Goal: Information Seeking & Learning: Learn about a topic

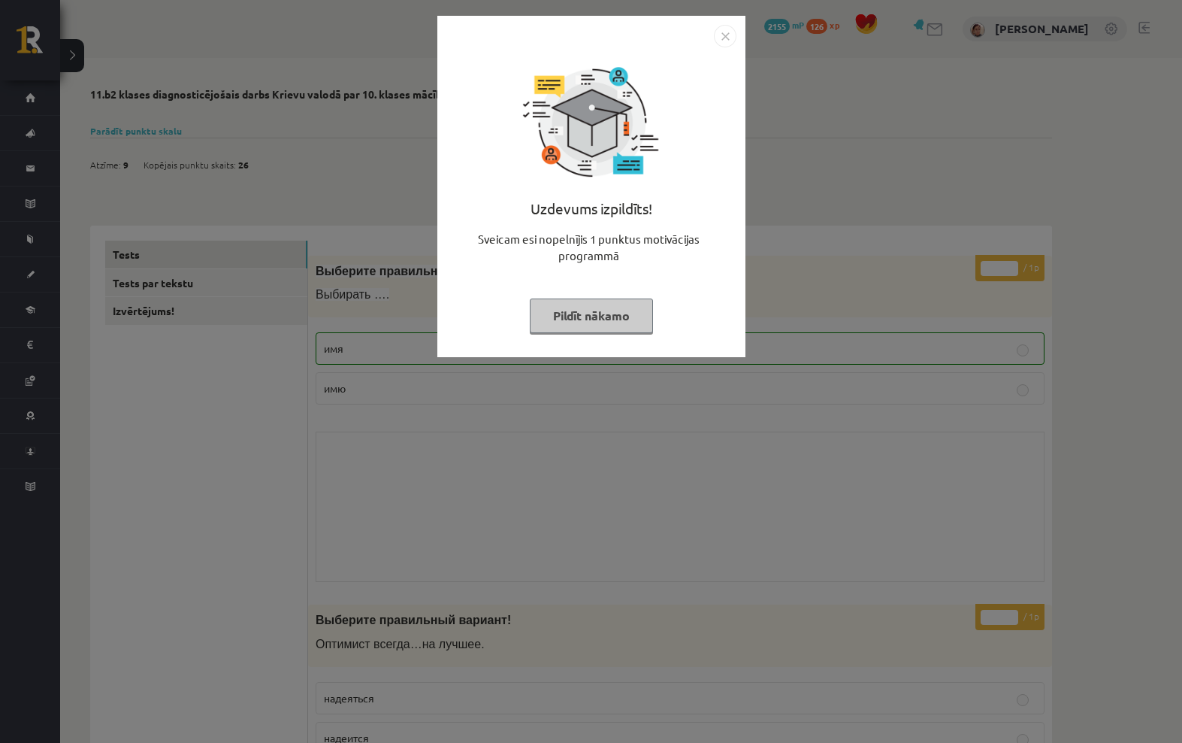
click at [725, 44] on img "Close" at bounding box center [725, 36] width 23 height 23
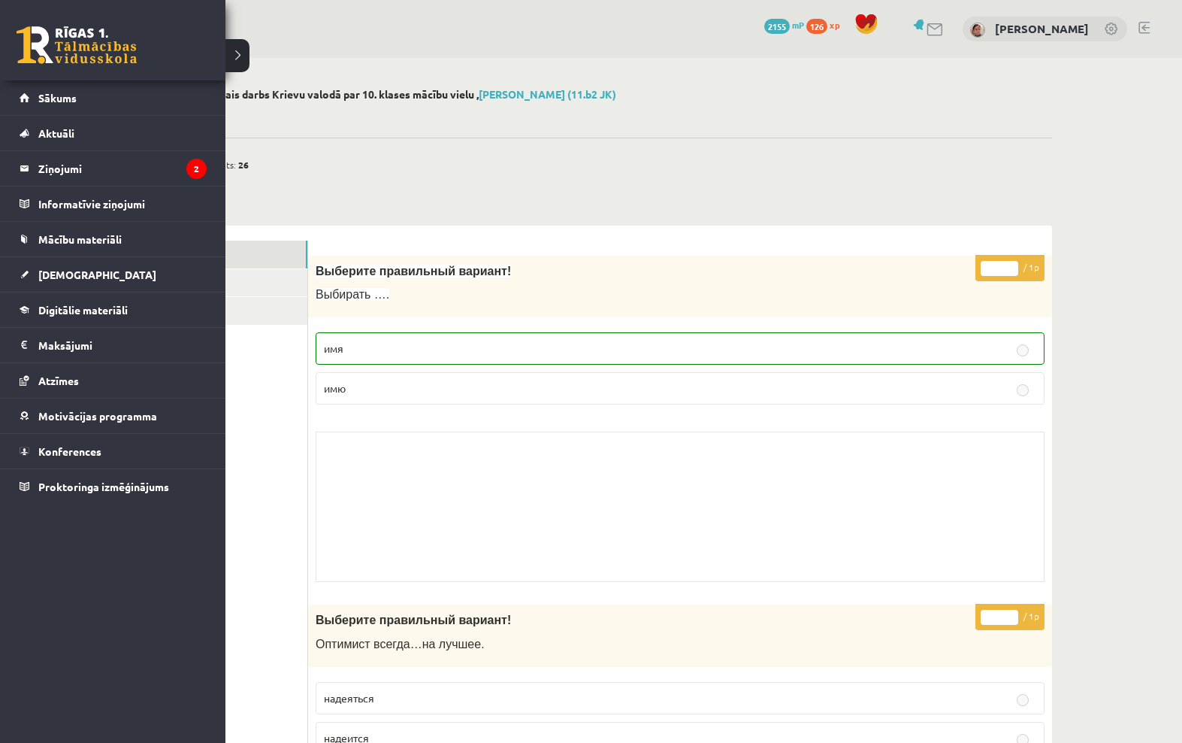
click at [35, 268] on link "[DEMOGRAPHIC_DATA]" at bounding box center [113, 274] width 187 height 35
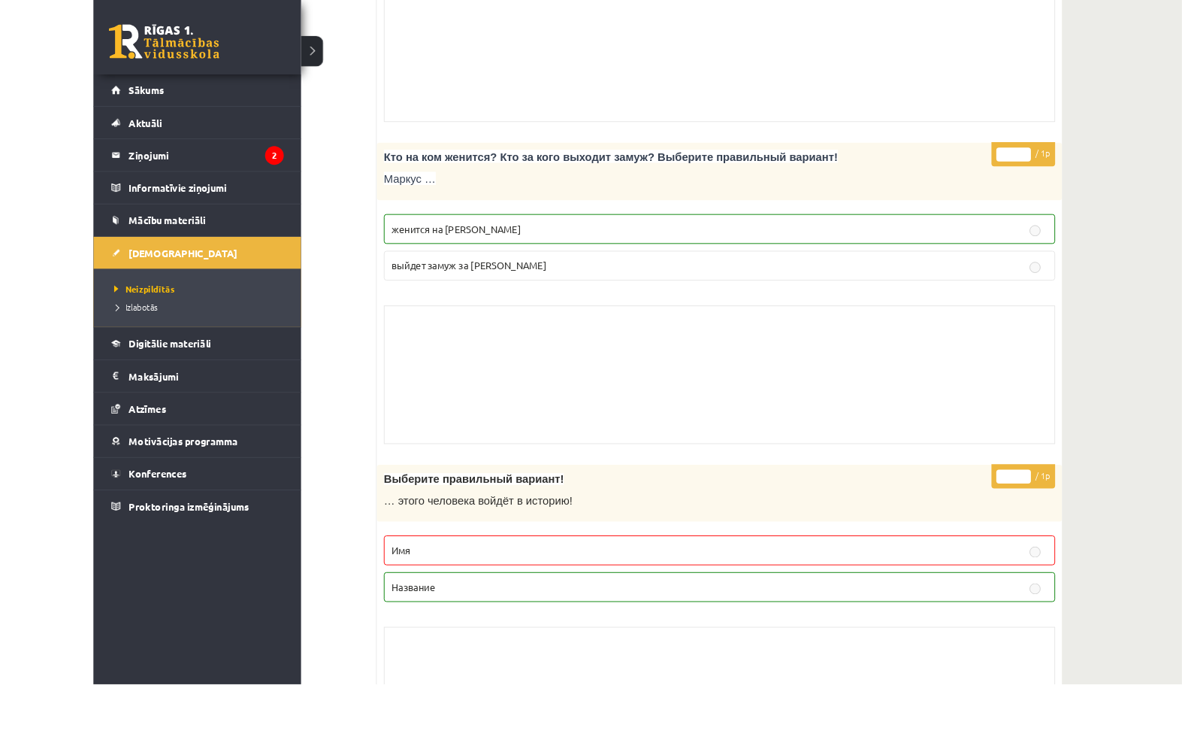
scroll to position [2149, 0]
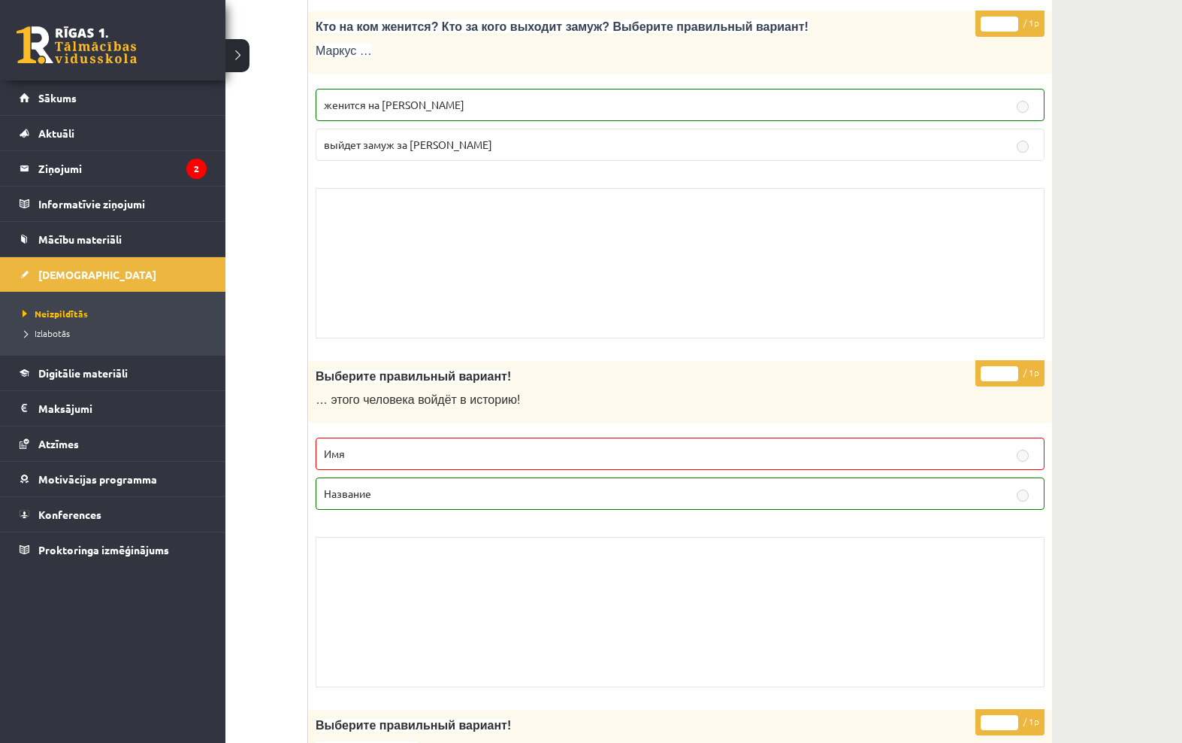
click at [41, 326] on link "Izlabotās" at bounding box center [115, 333] width 192 height 14
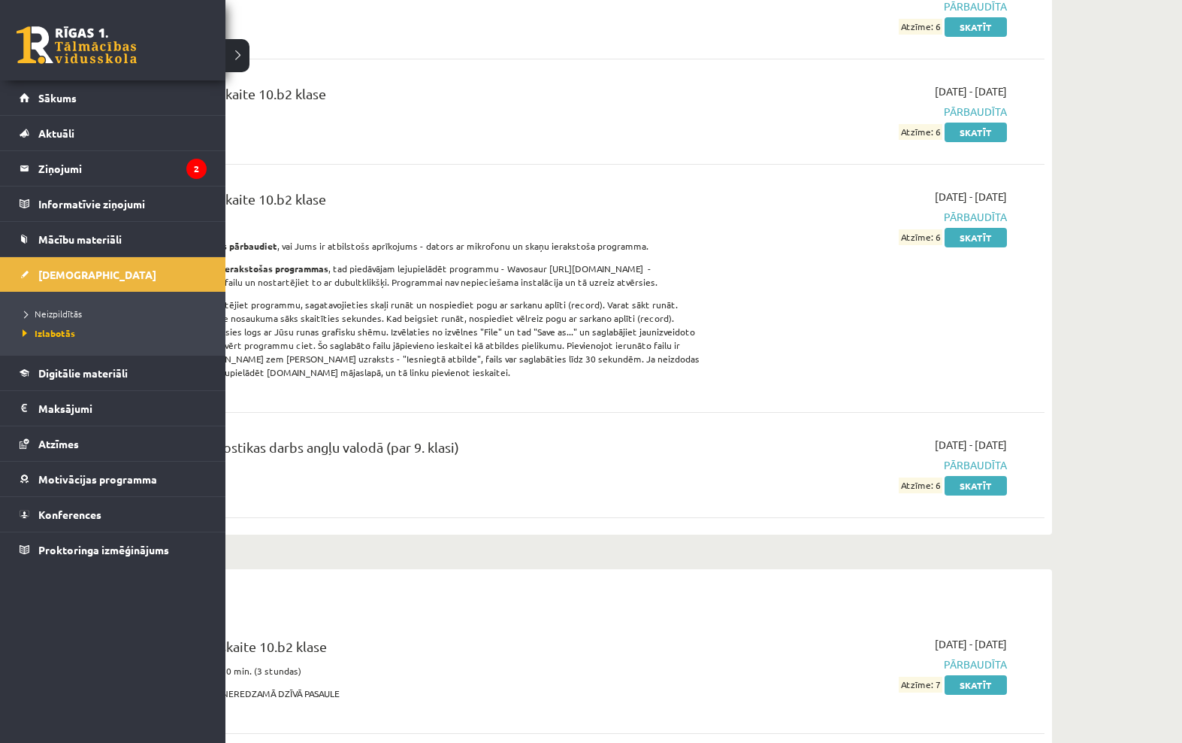
click at [136, 360] on link "Digitālie materiāli" at bounding box center [113, 373] width 187 height 35
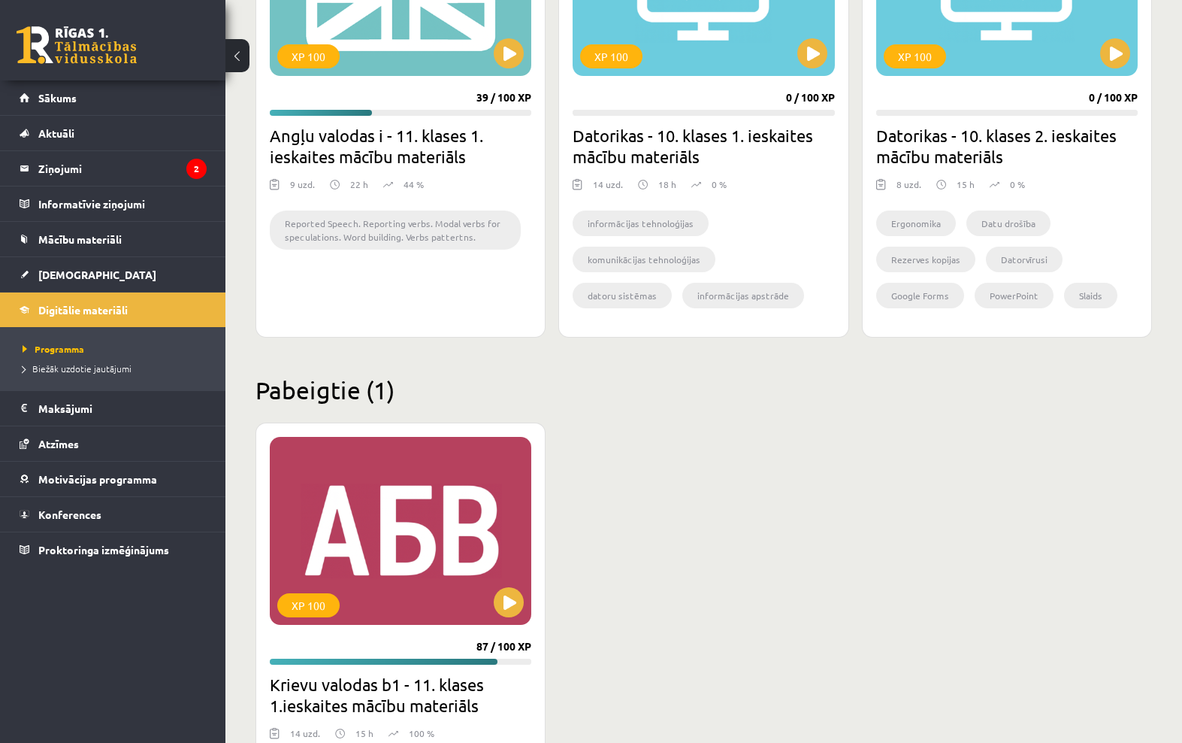
scroll to position [1509, 0]
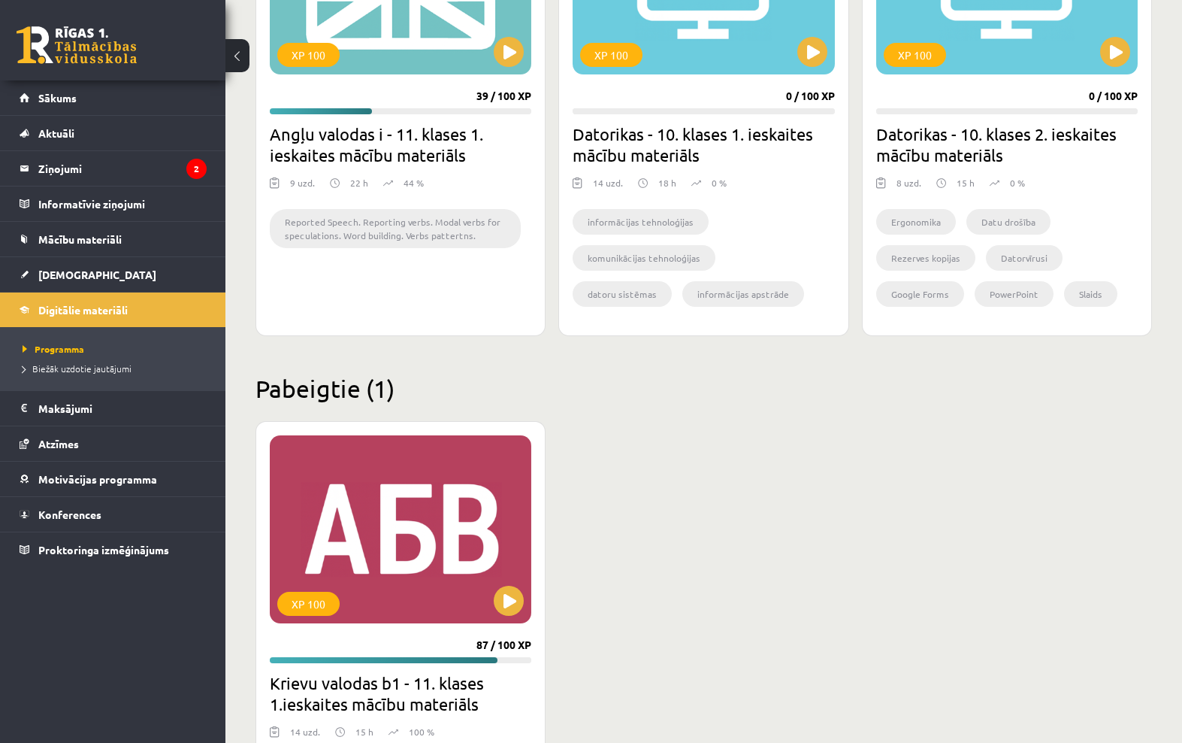
click at [510, 597] on button at bounding box center [509, 601] width 30 height 30
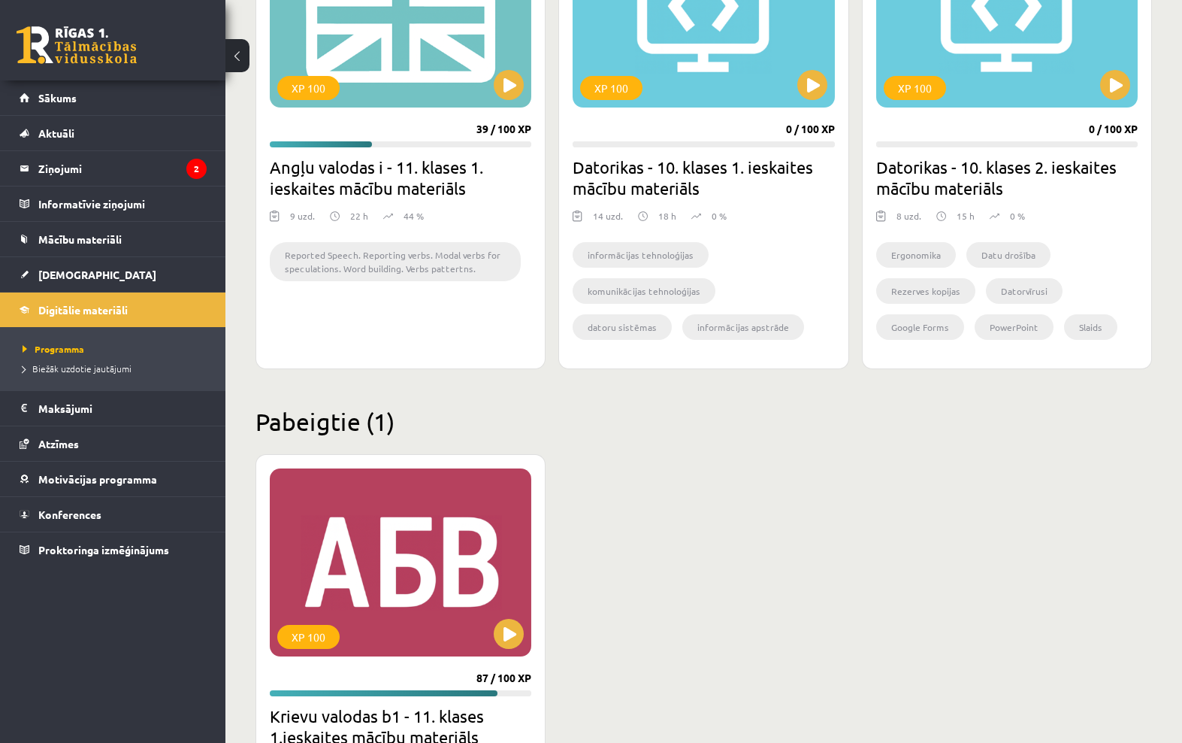
scroll to position [1288, 0]
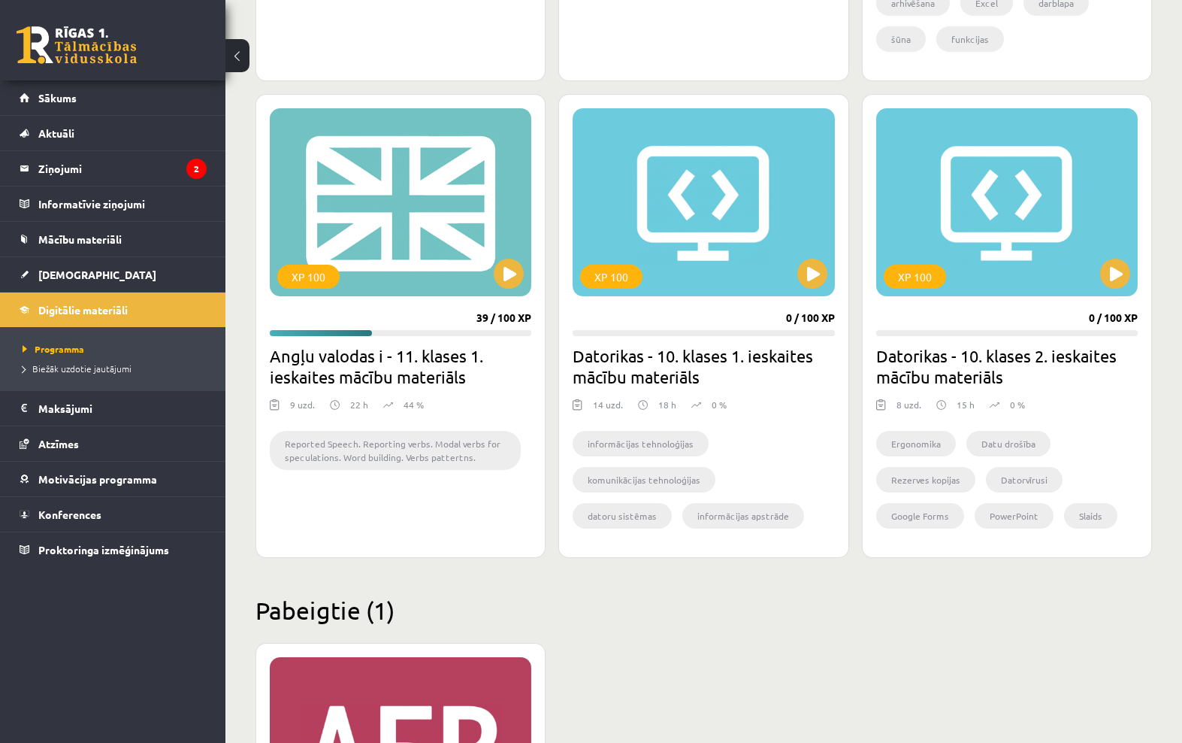
click at [517, 261] on button at bounding box center [509, 274] width 30 height 30
click at [489, 281] on div "XP 100" at bounding box center [401, 202] width 262 height 188
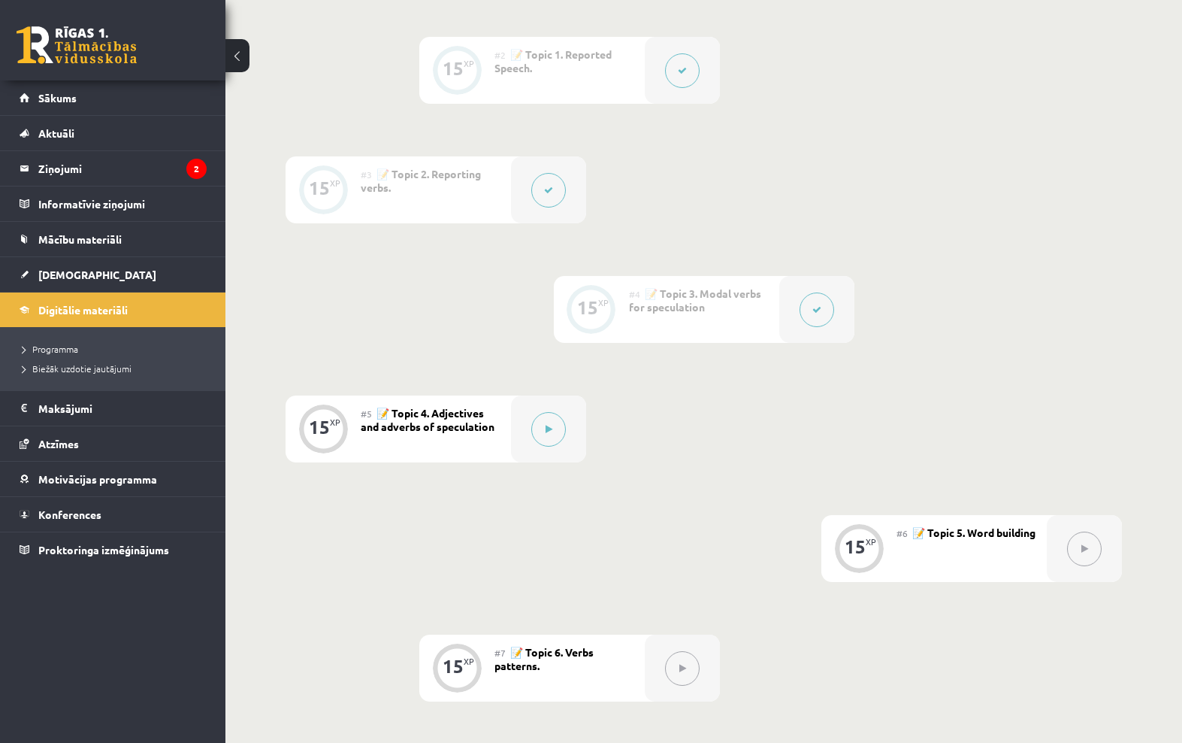
scroll to position [505, 0]
click at [541, 431] on button at bounding box center [548, 430] width 35 height 35
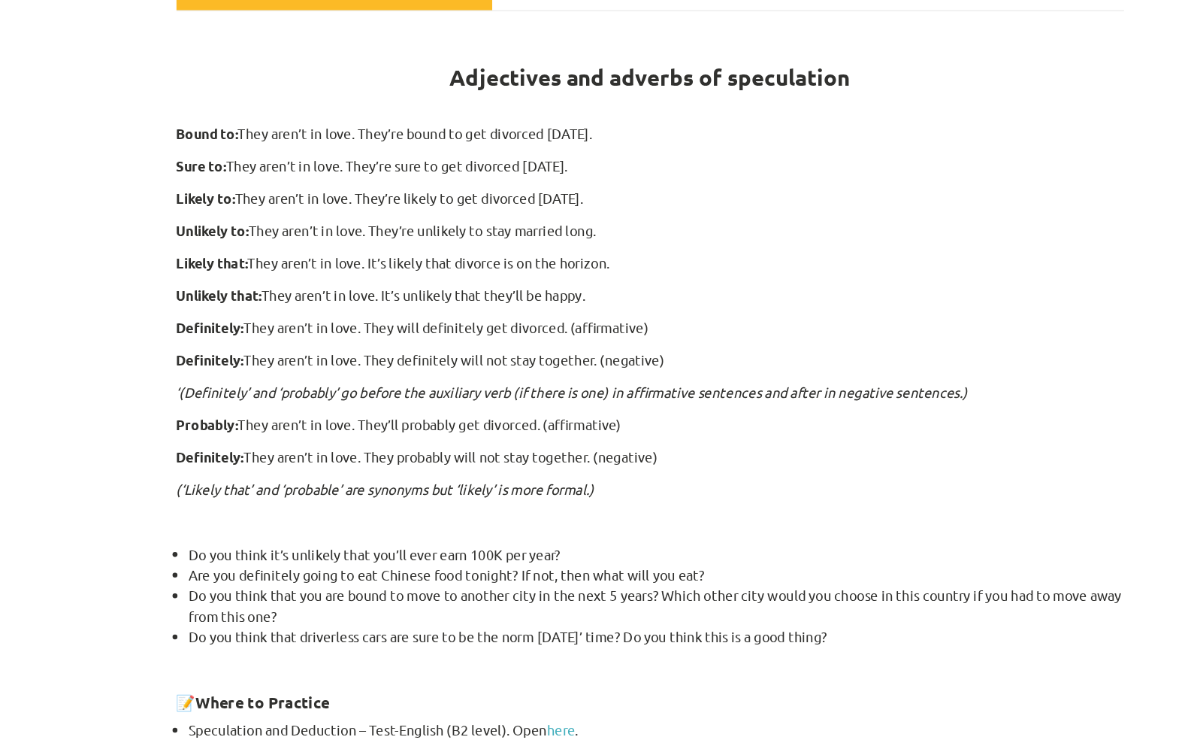
scroll to position [119, 0]
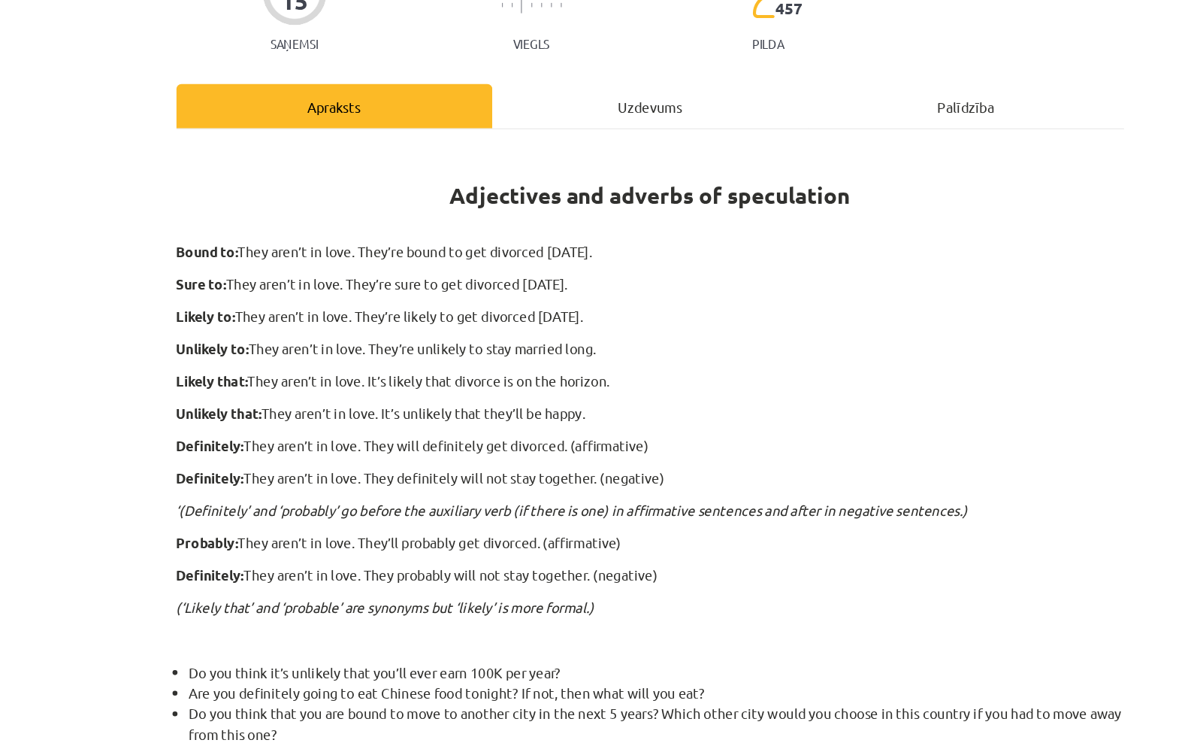
click at [510, 194] on div "Uzdevums" at bounding box center [592, 211] width 242 height 34
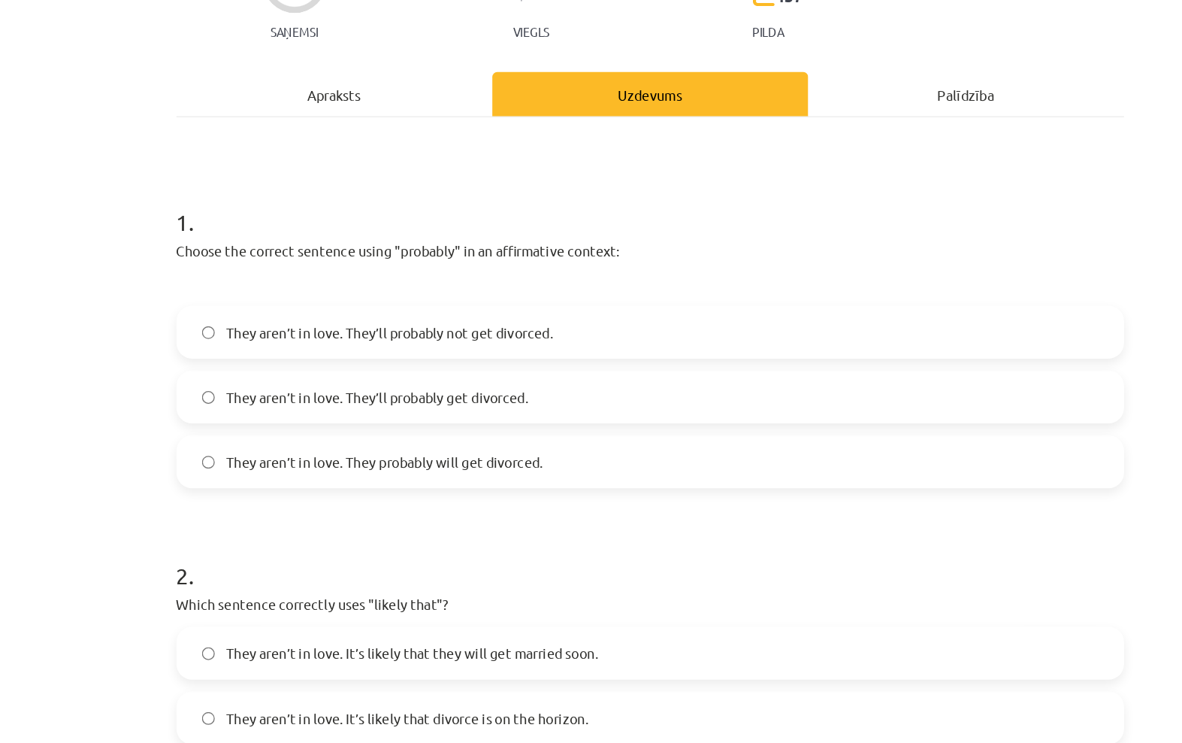
scroll to position [38, 0]
click at [306, 183] on div "Apraksts" at bounding box center [350, 200] width 242 height 34
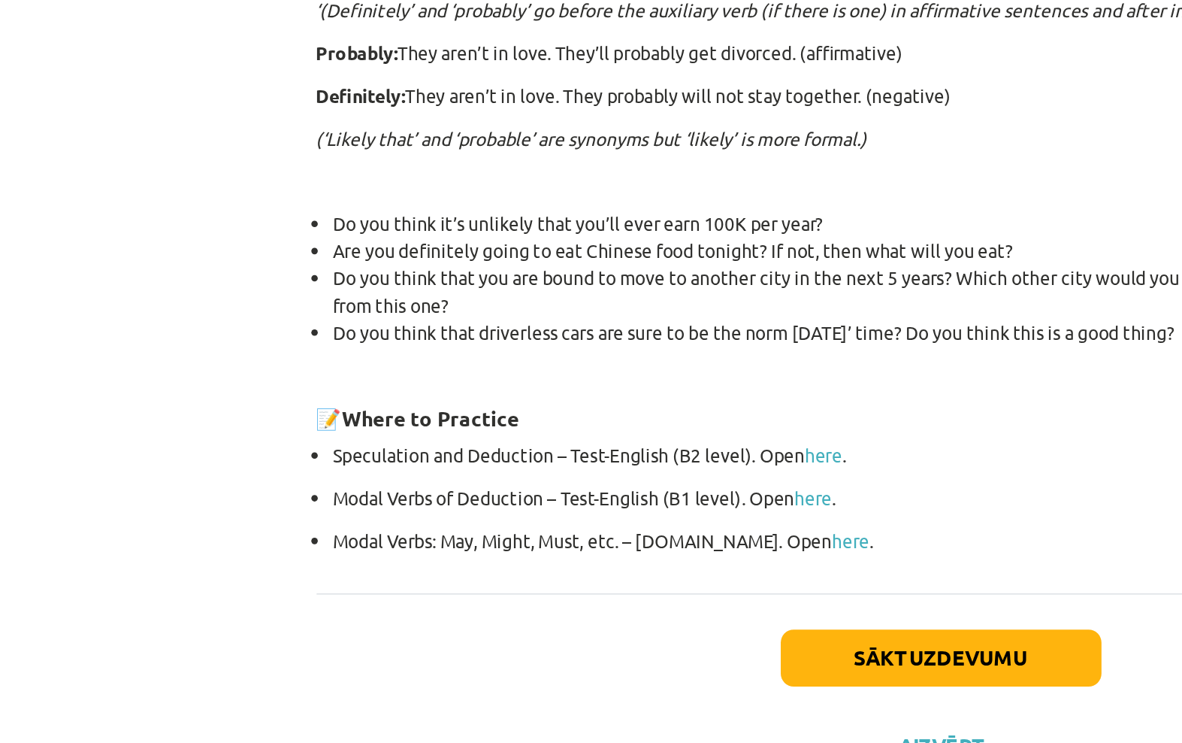
scroll to position [544, 0]
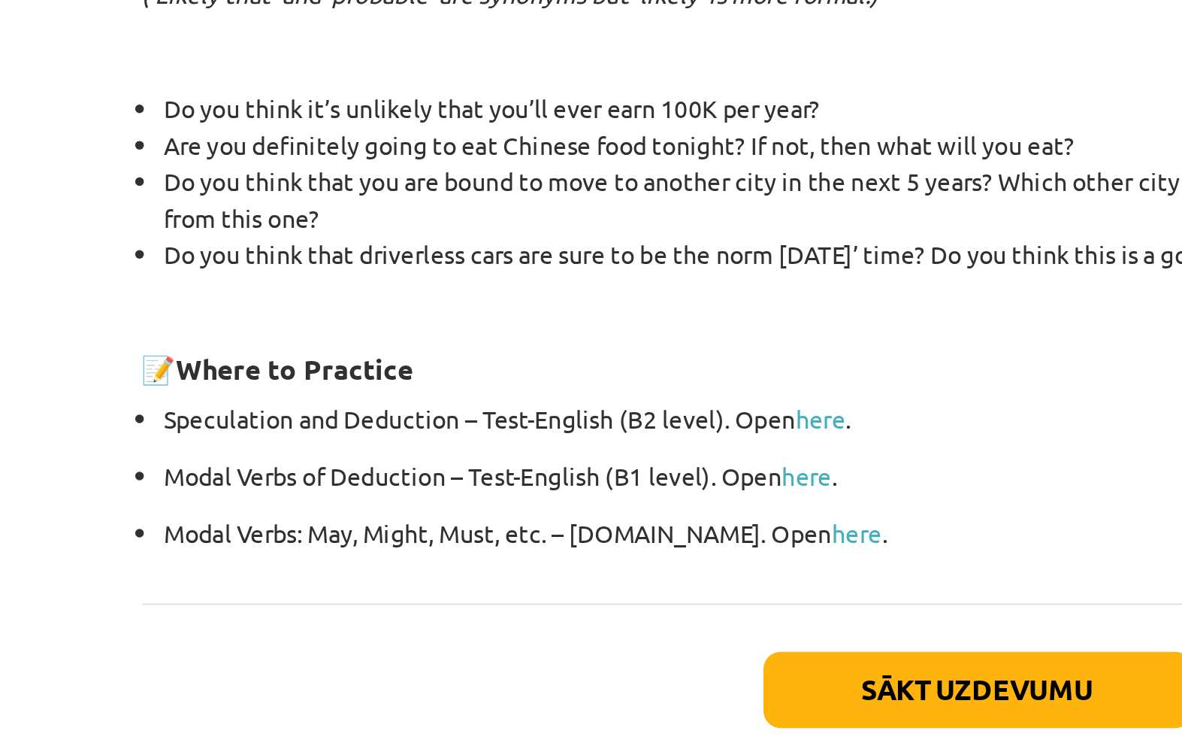
click at [528, 595] on link "here" at bounding box center [539, 602] width 22 height 14
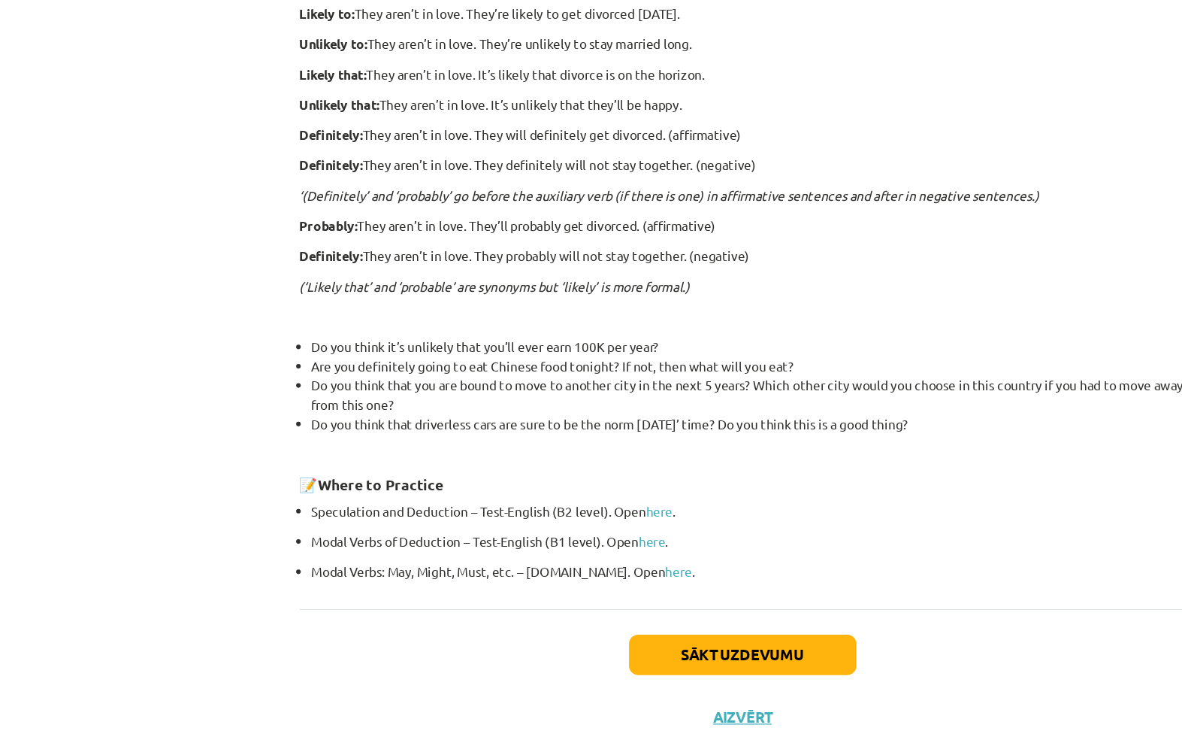
scroll to position [619, 0]
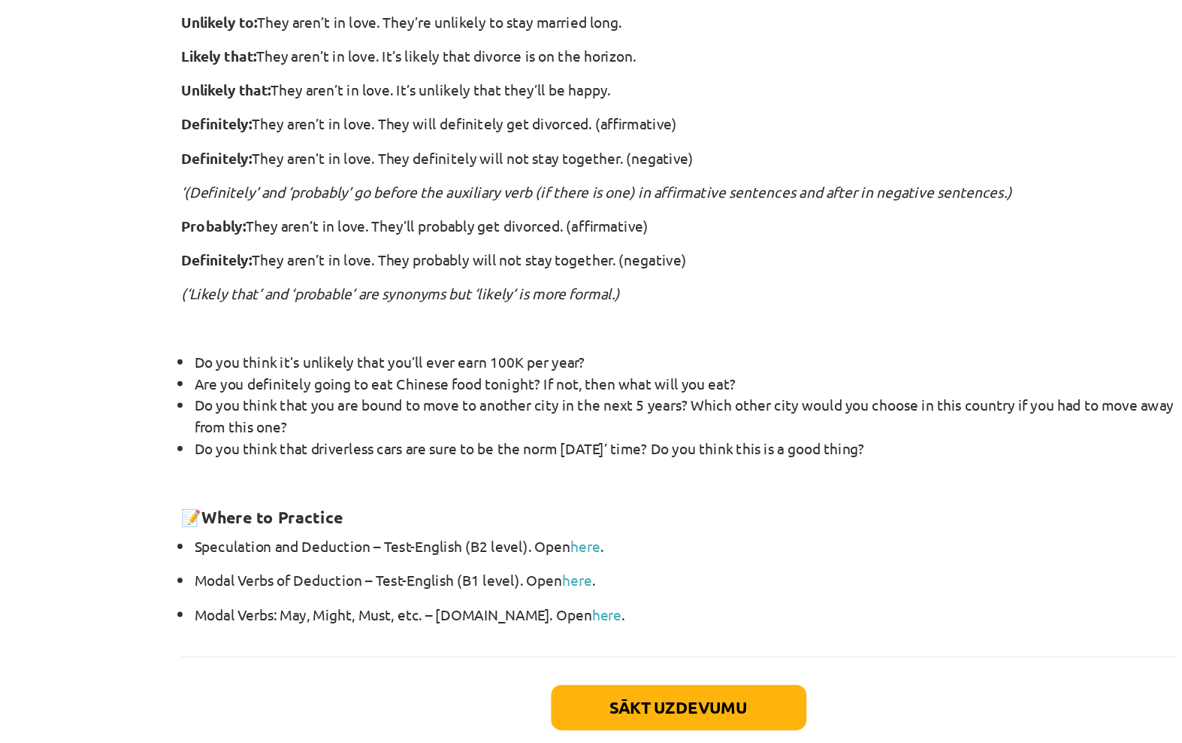
click at [498, 654] on button "Sākt uzdevumu" at bounding box center [591, 670] width 186 height 33
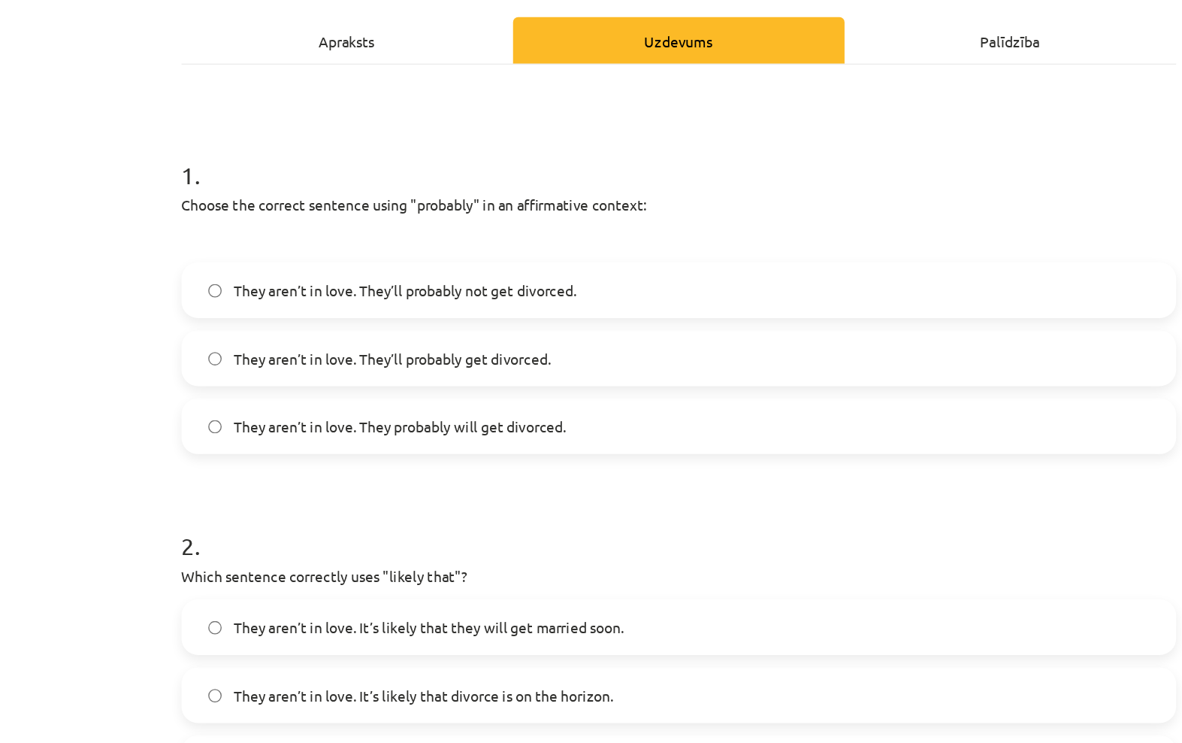
scroll to position [38, 0]
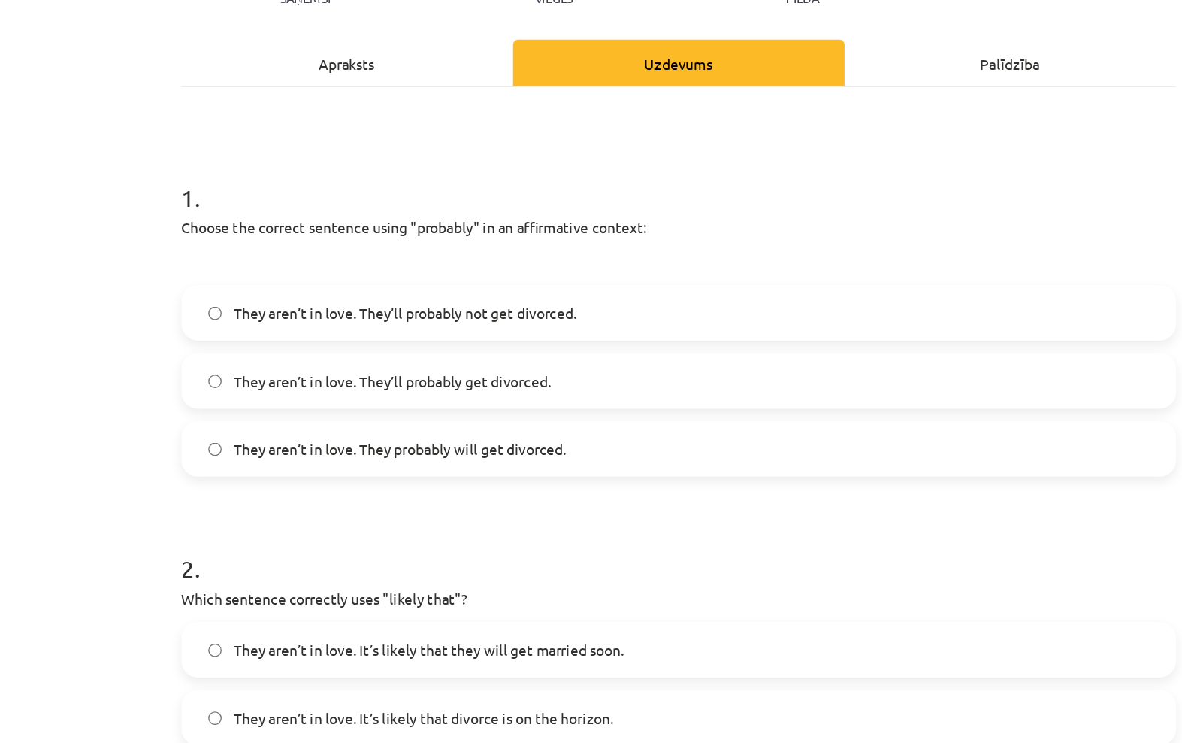
click at [301, 183] on div "Apraksts" at bounding box center [350, 200] width 242 height 34
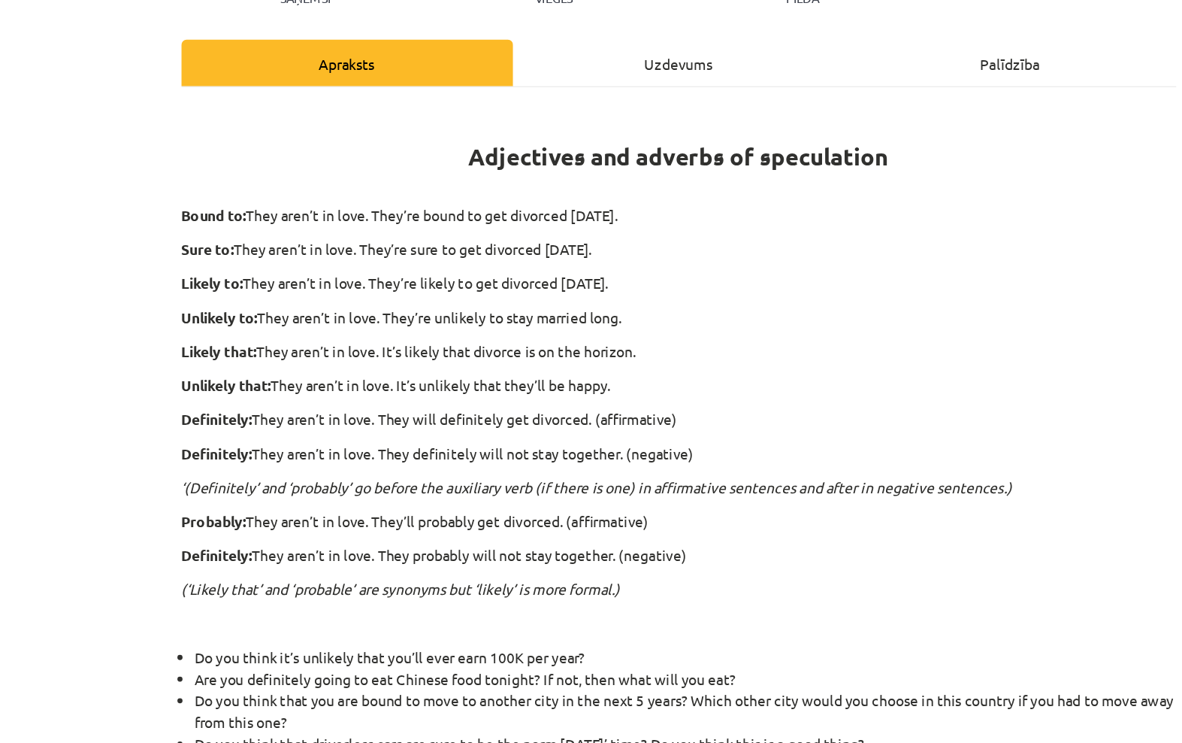
click at [517, 183] on div "Uzdevums" at bounding box center [592, 200] width 242 height 34
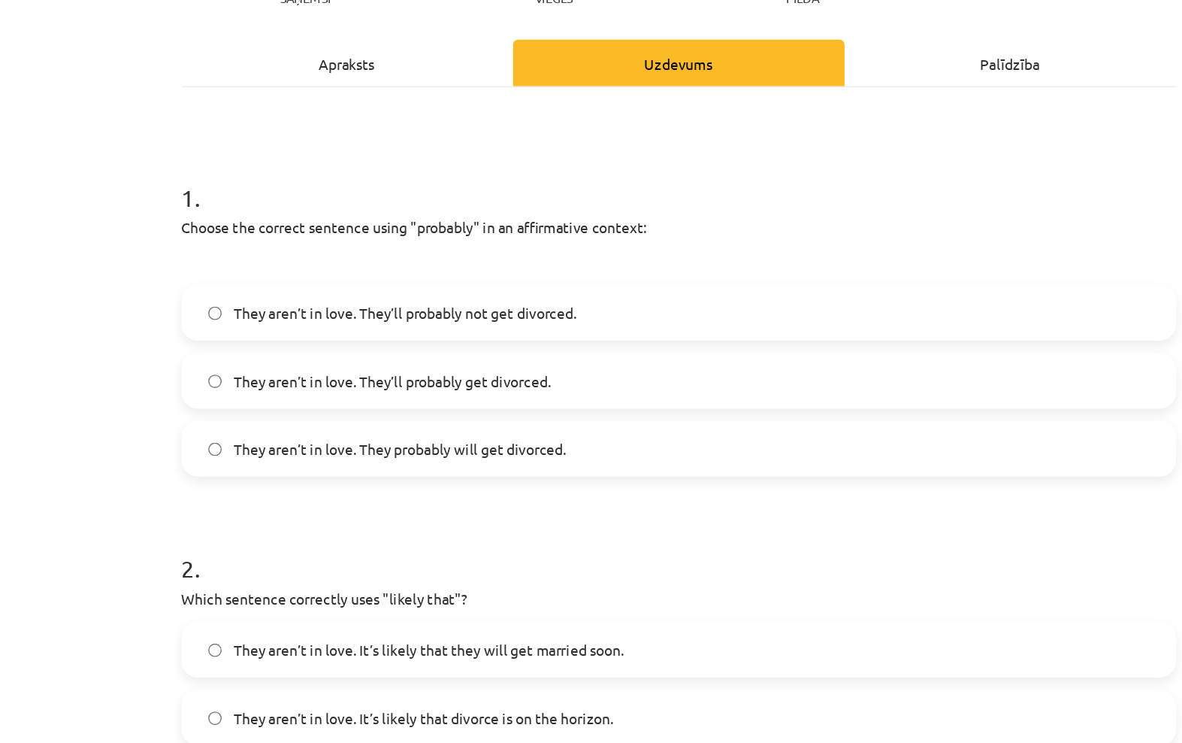
click at [266, 183] on div "Apraksts" at bounding box center [350, 200] width 242 height 34
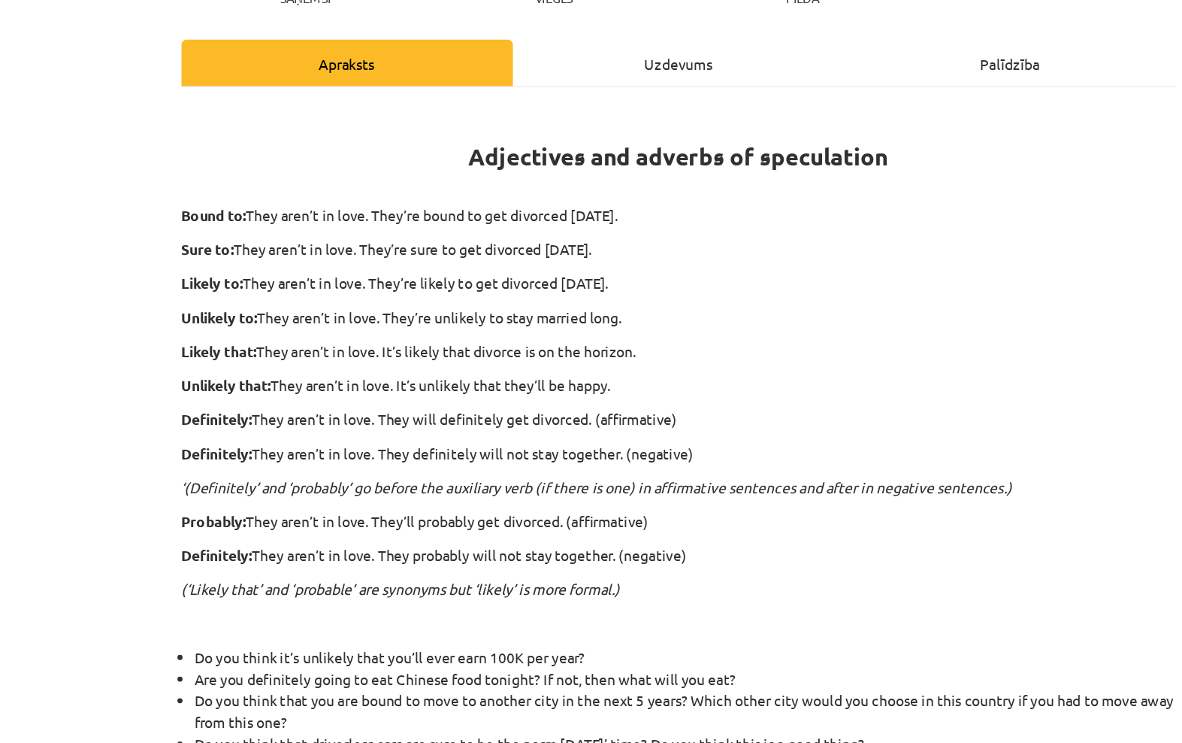
click at [504, 183] on div "Uzdevums" at bounding box center [592, 200] width 242 height 34
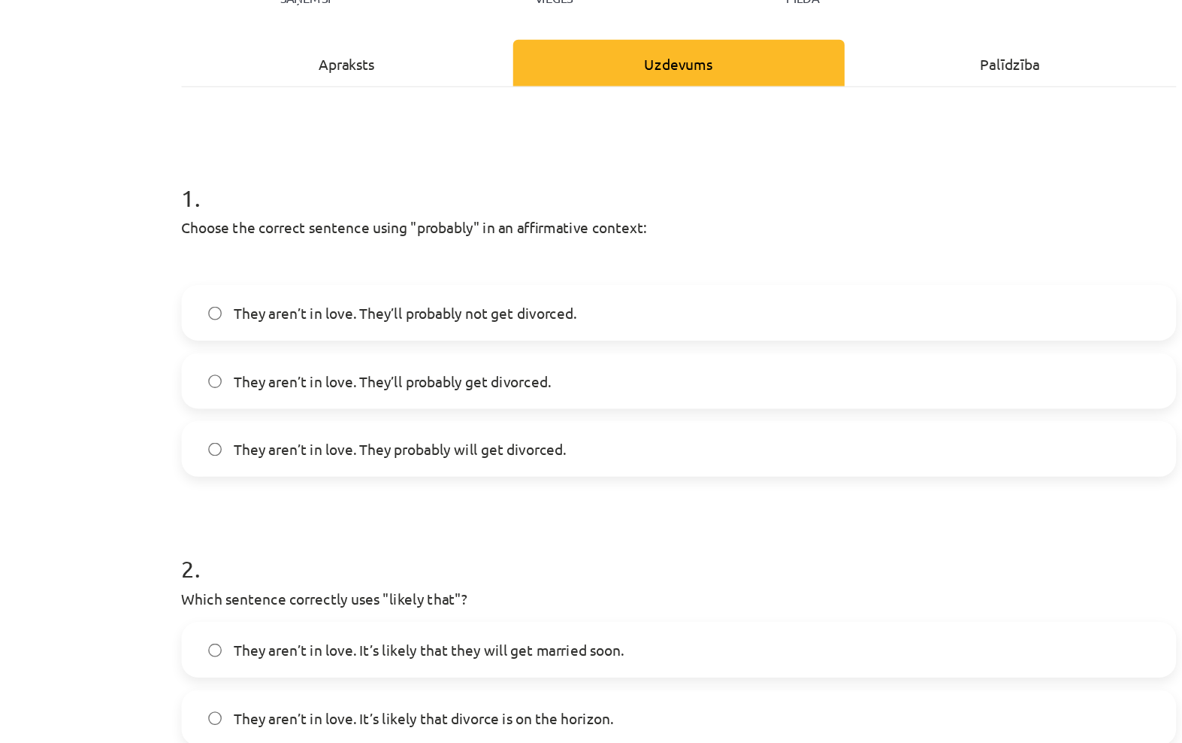
click at [242, 183] on div "Apraksts" at bounding box center [350, 200] width 242 height 34
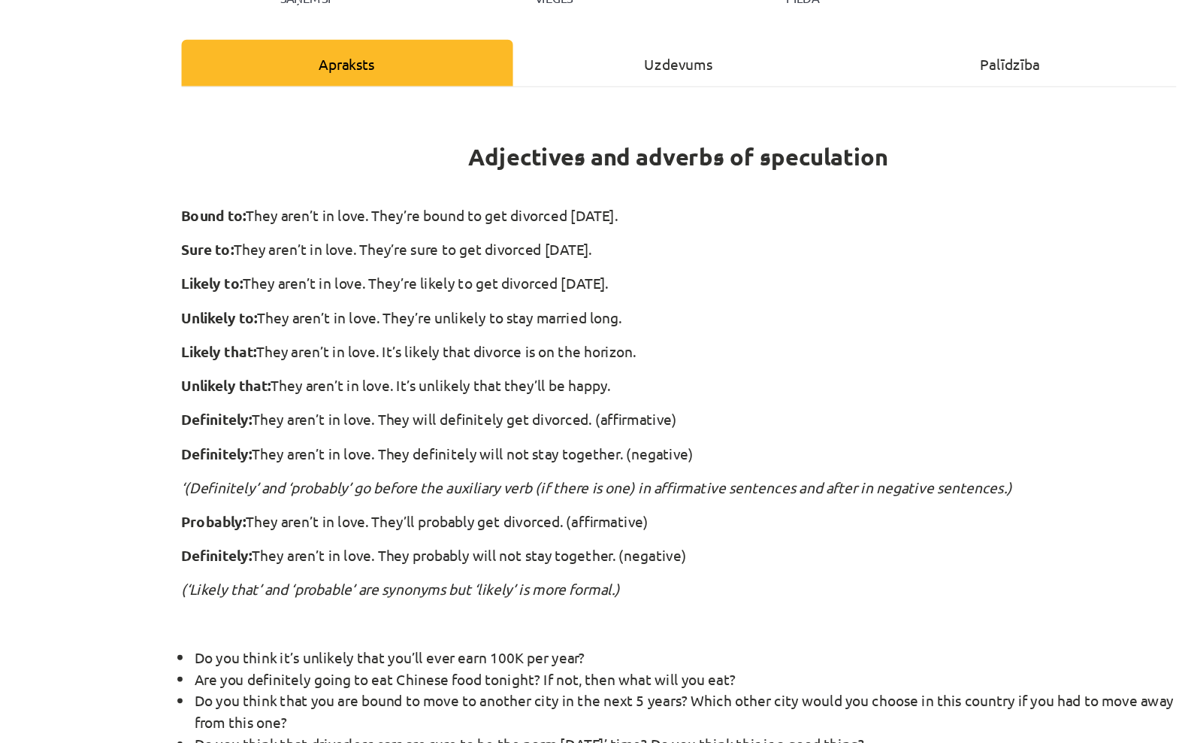
click at [512, 183] on div "Uzdevums" at bounding box center [592, 200] width 242 height 34
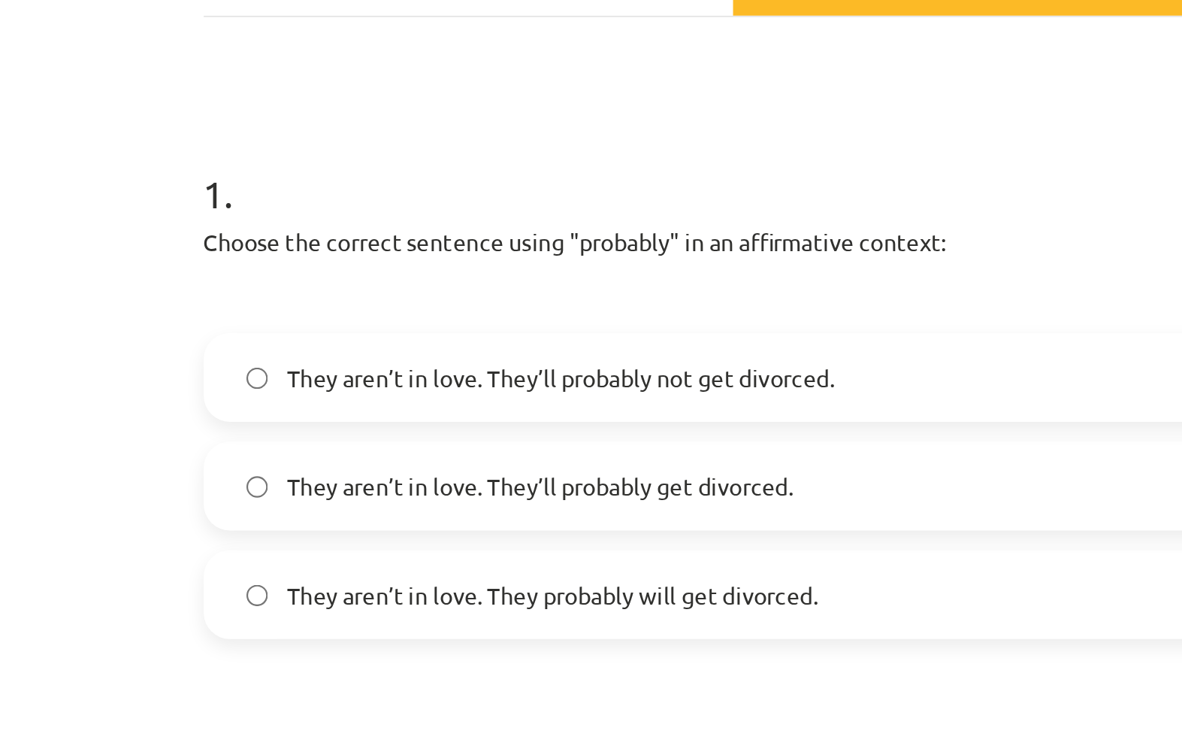
click at [398, 413] on label "They aren’t in love. They’ll probably get divorced." at bounding box center [591, 432] width 723 height 38
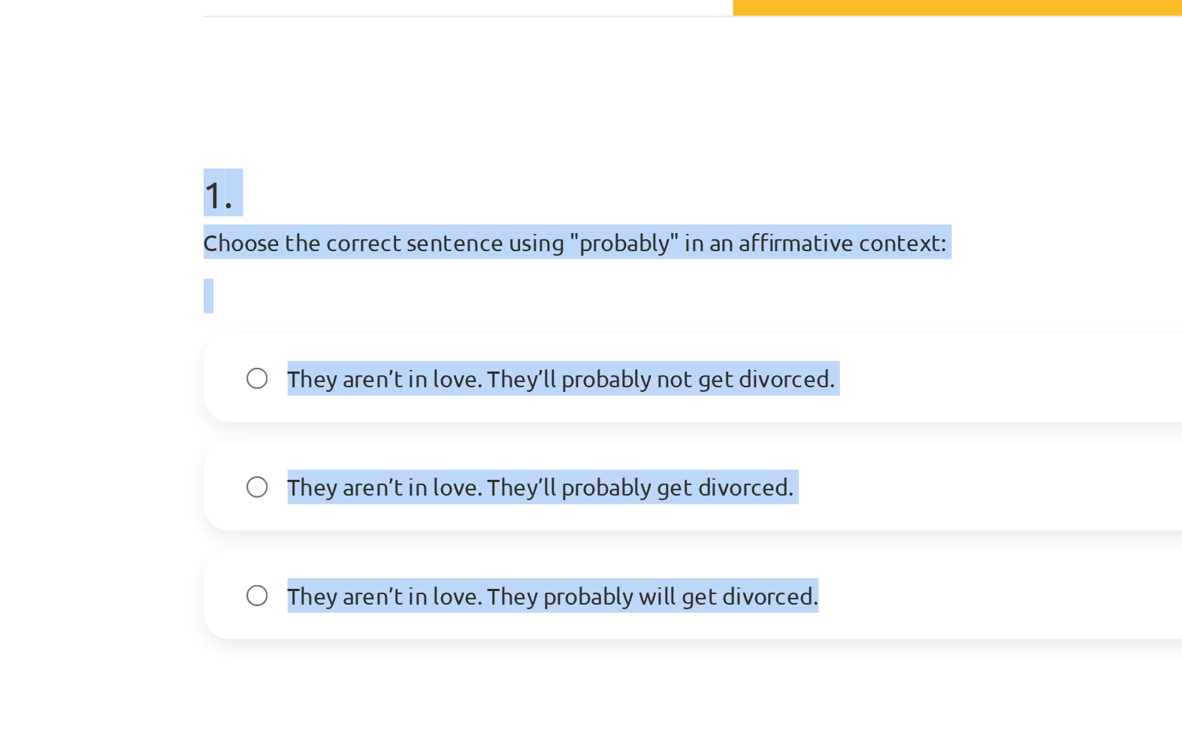
copy div "1 . Choose the correct sentence using "probably" in an affirmative context: The…"
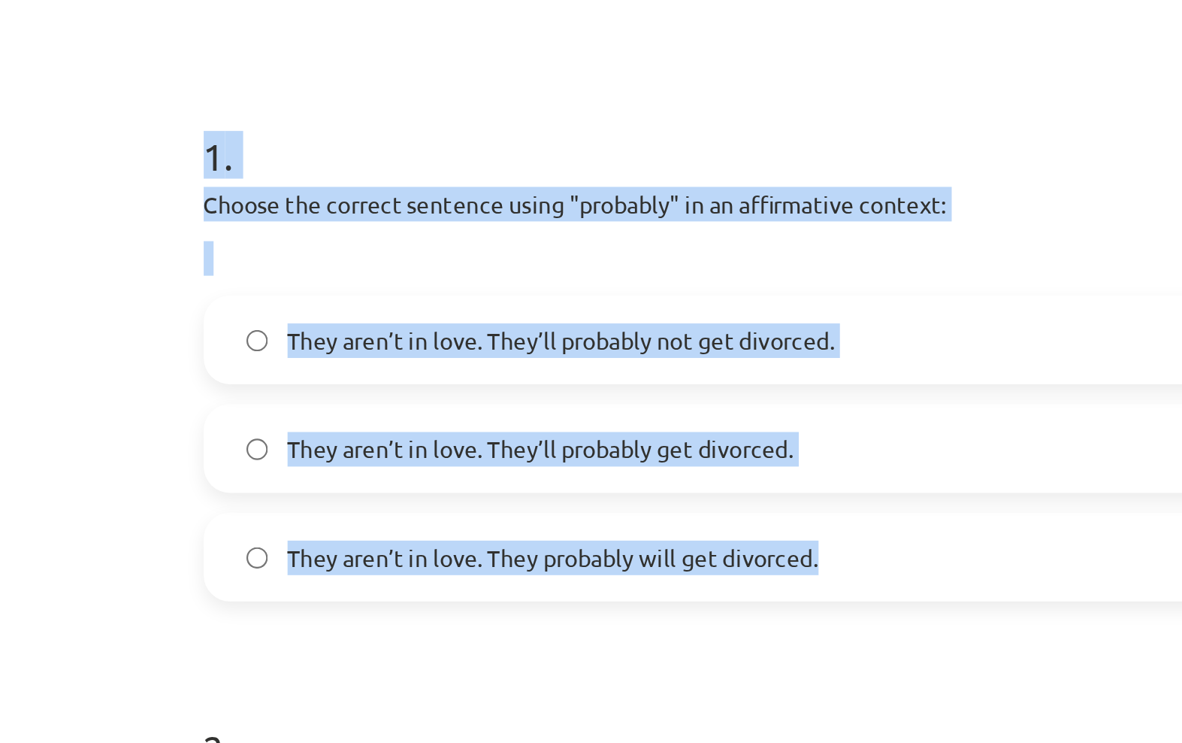
click at [413, 532] on h1 "2 ." at bounding box center [592, 555] width 726 height 47
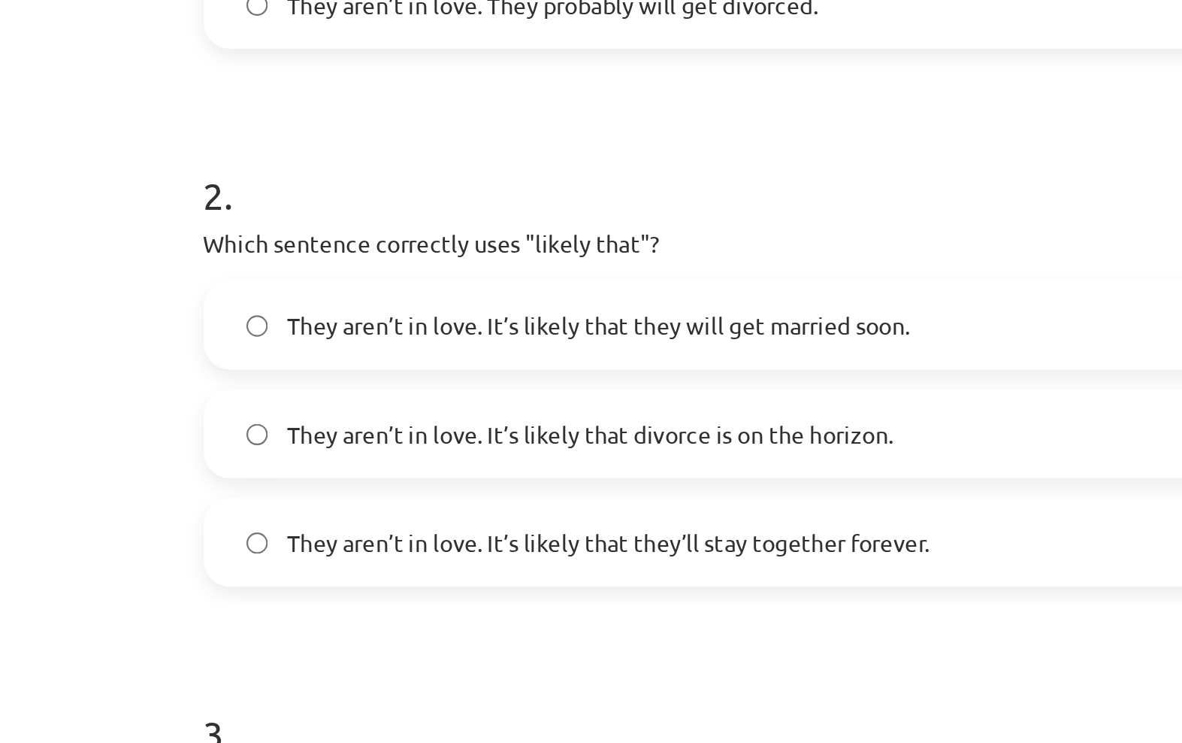
scroll to position [290, 0]
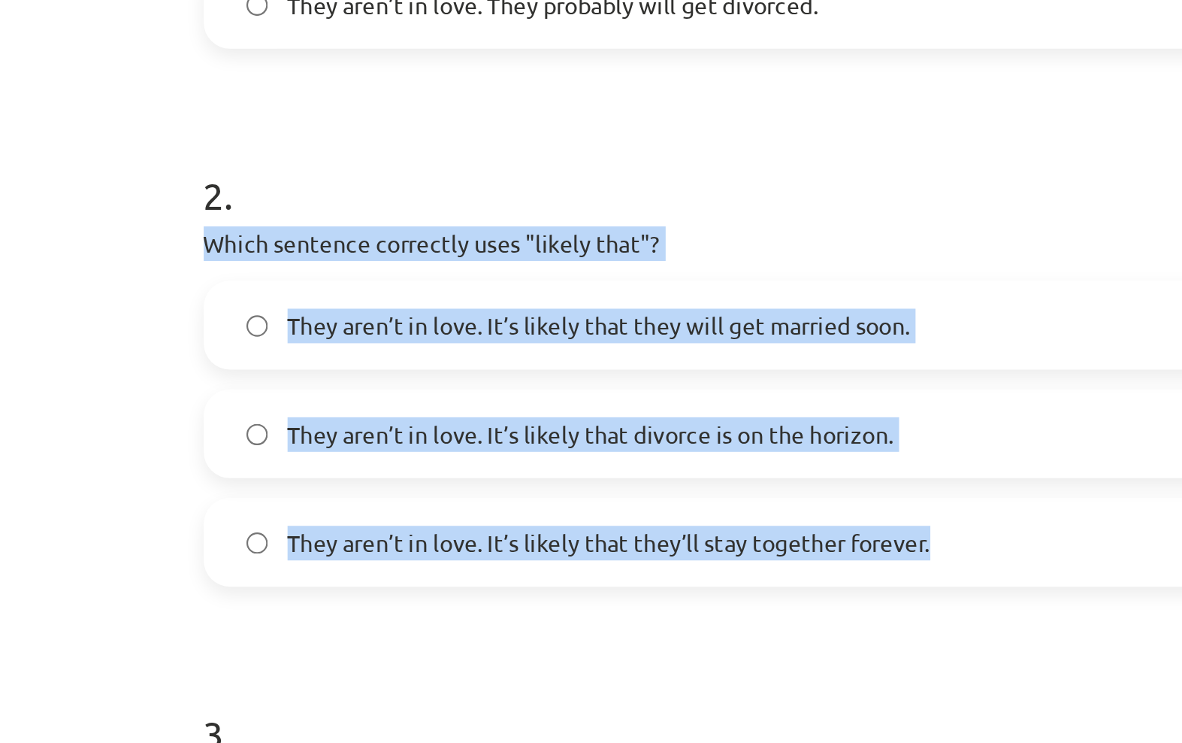
copy div "Which sentence correctly uses "likely that"? They aren’t in love. It’s likely t…"
click at [453, 407] on label "They aren’t in love. It’s likely that divorce is on the horizon." at bounding box center [591, 426] width 723 height 38
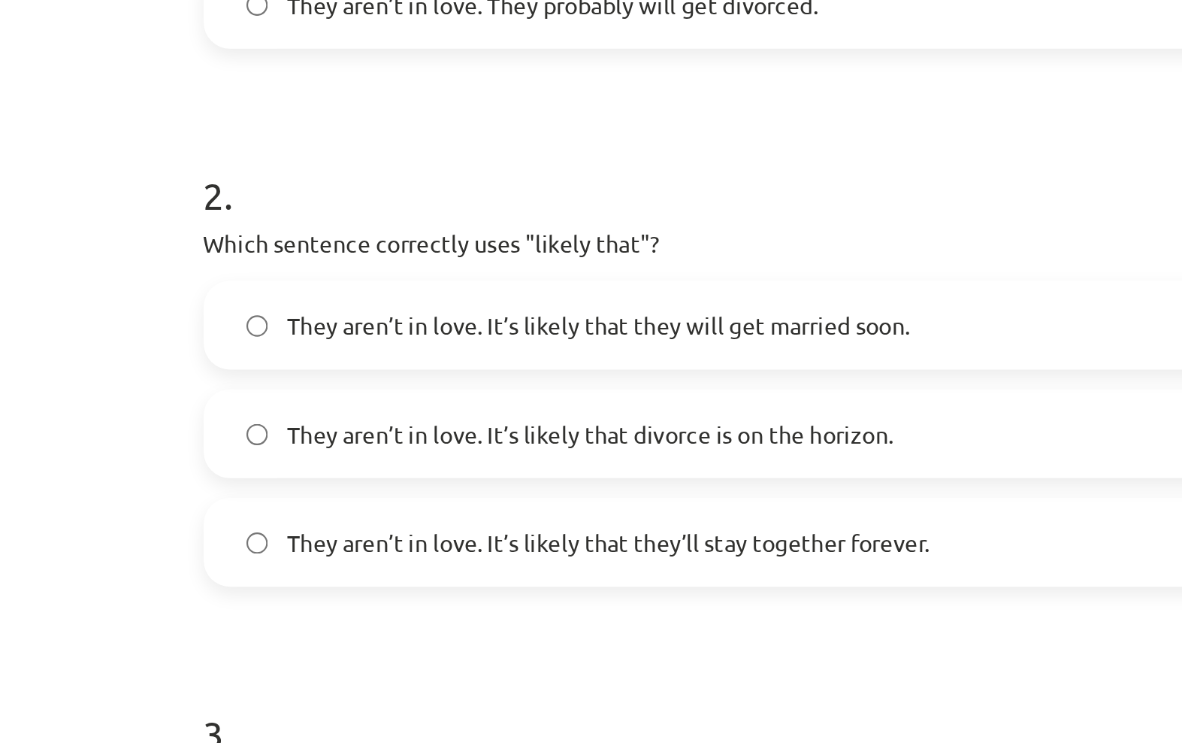
click at [335, 295] on form "1 . Choose the correct sentence using "probably" in an affirmative context: The…" at bounding box center [592, 621] width 726 height 1224
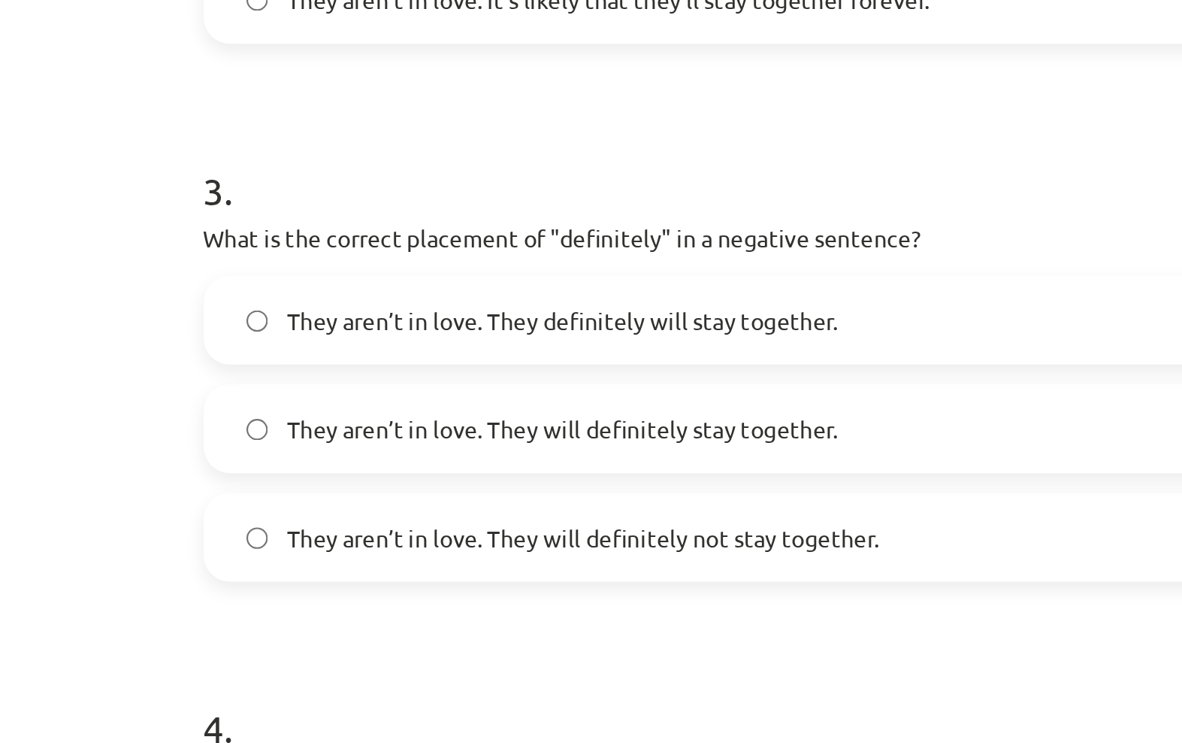
scroll to position [540, 0]
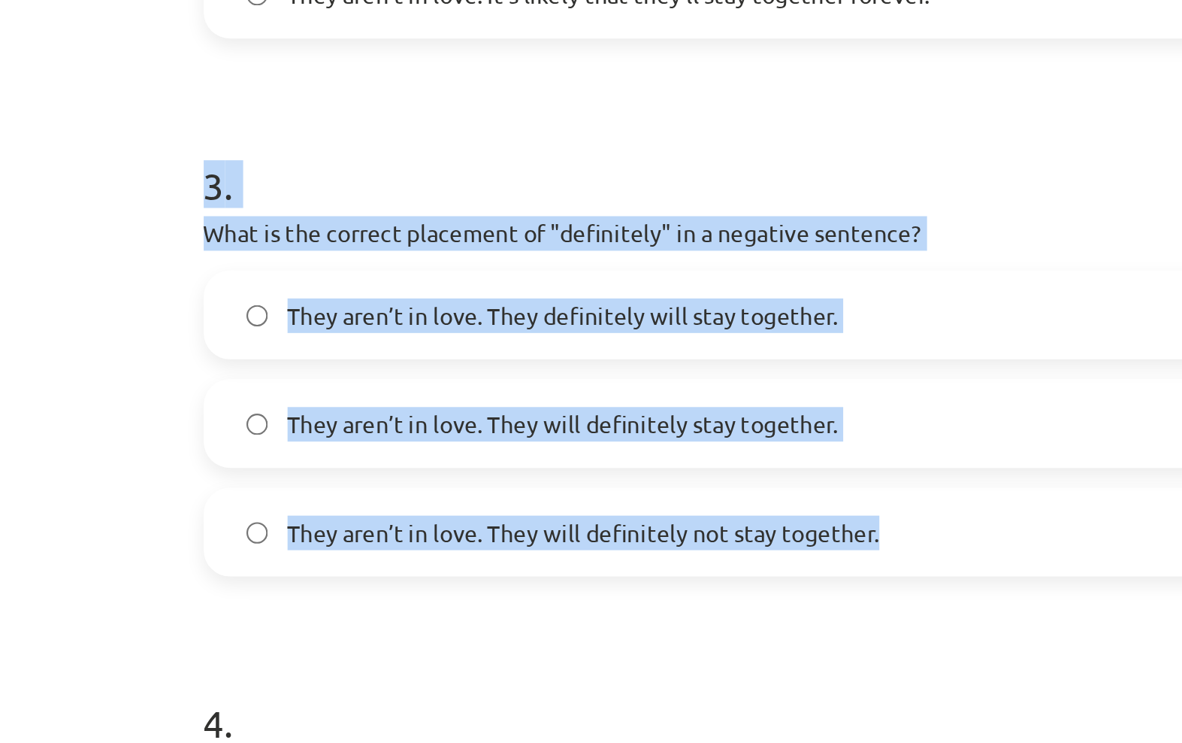
click at [229, 45] on form "1 . Choose the correct sentence using "probably" in an affirmative context: The…" at bounding box center [592, 371] width 726 height 1224
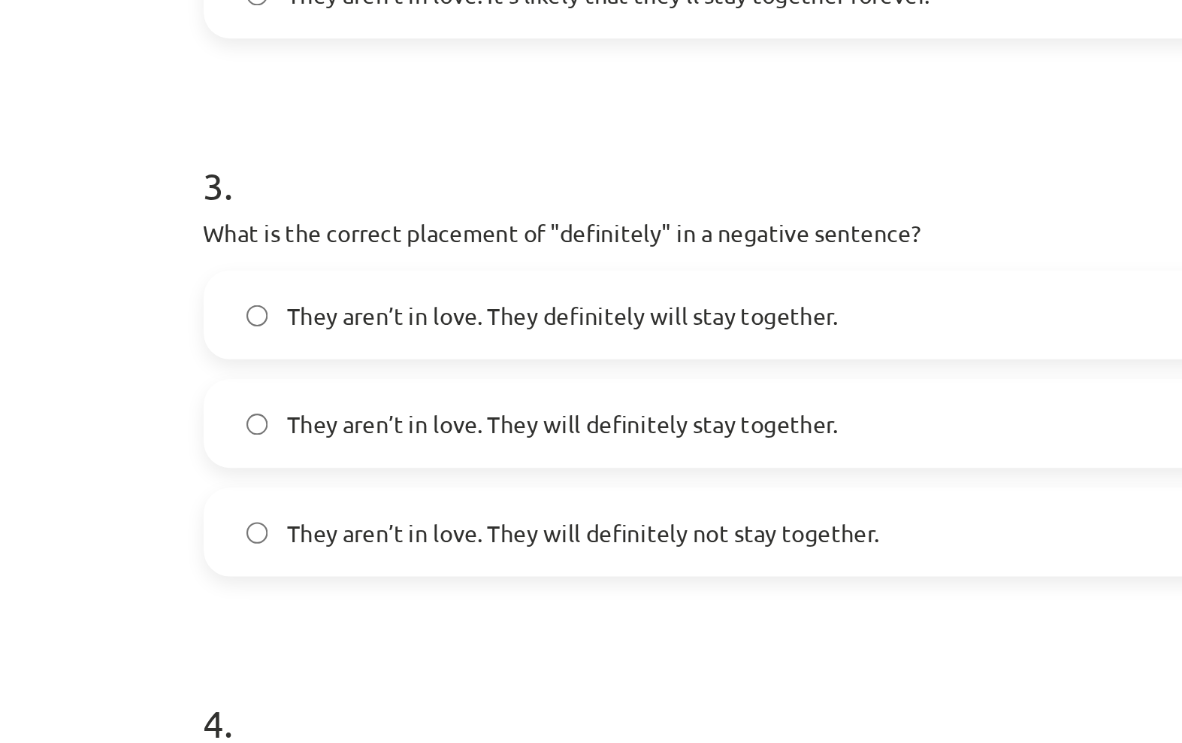
click at [229, 275] on h1 "3 ." at bounding box center [592, 298] width 726 height 47
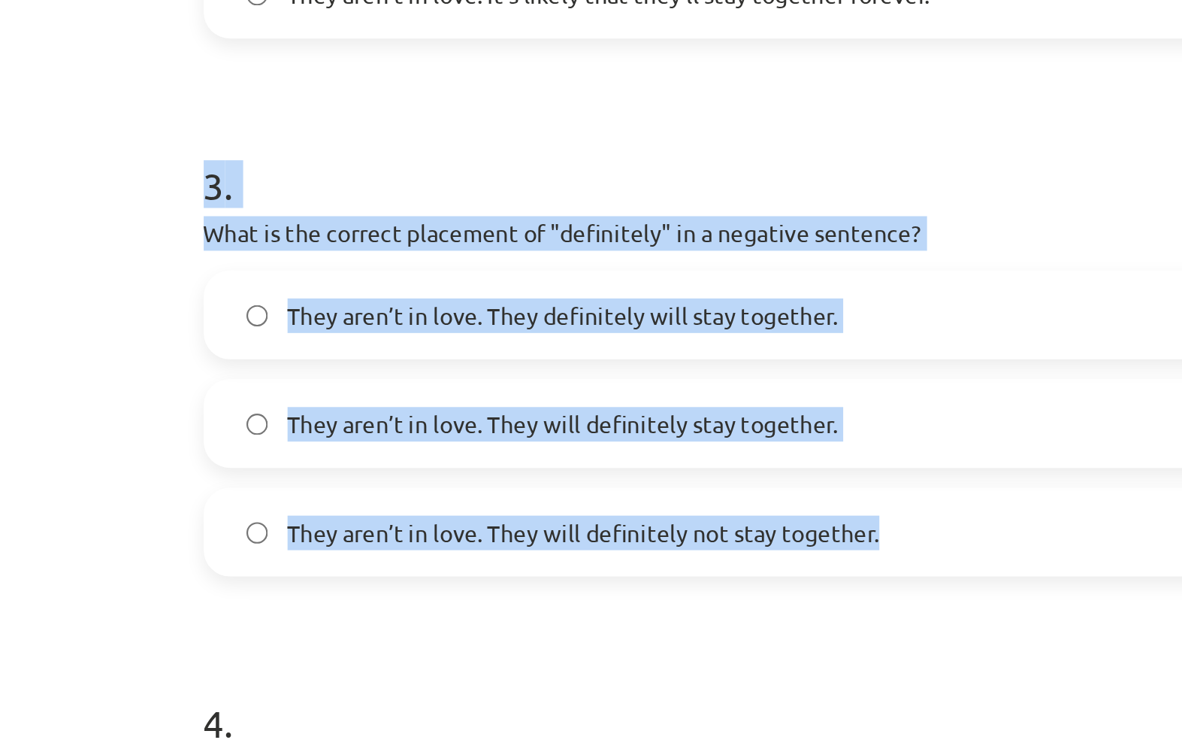
copy div "3 . What is the correct placement of "definitely" in a negative sentence? They …"
click at [235, 275] on h1 "3 ." at bounding box center [592, 298] width 726 height 47
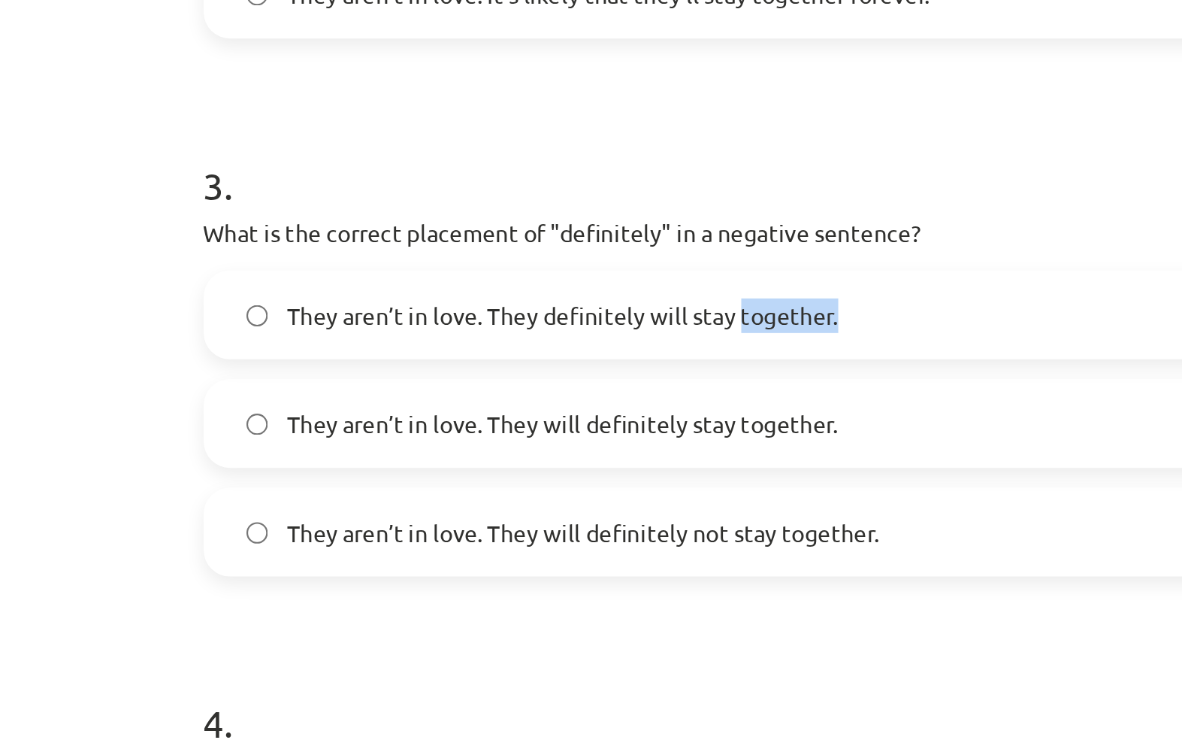
click at [344, 275] on h1 "3 ." at bounding box center [592, 298] width 726 height 47
click at [418, 452] on label "They aren’t in love. They will definitely not stay together." at bounding box center [591, 471] width 723 height 38
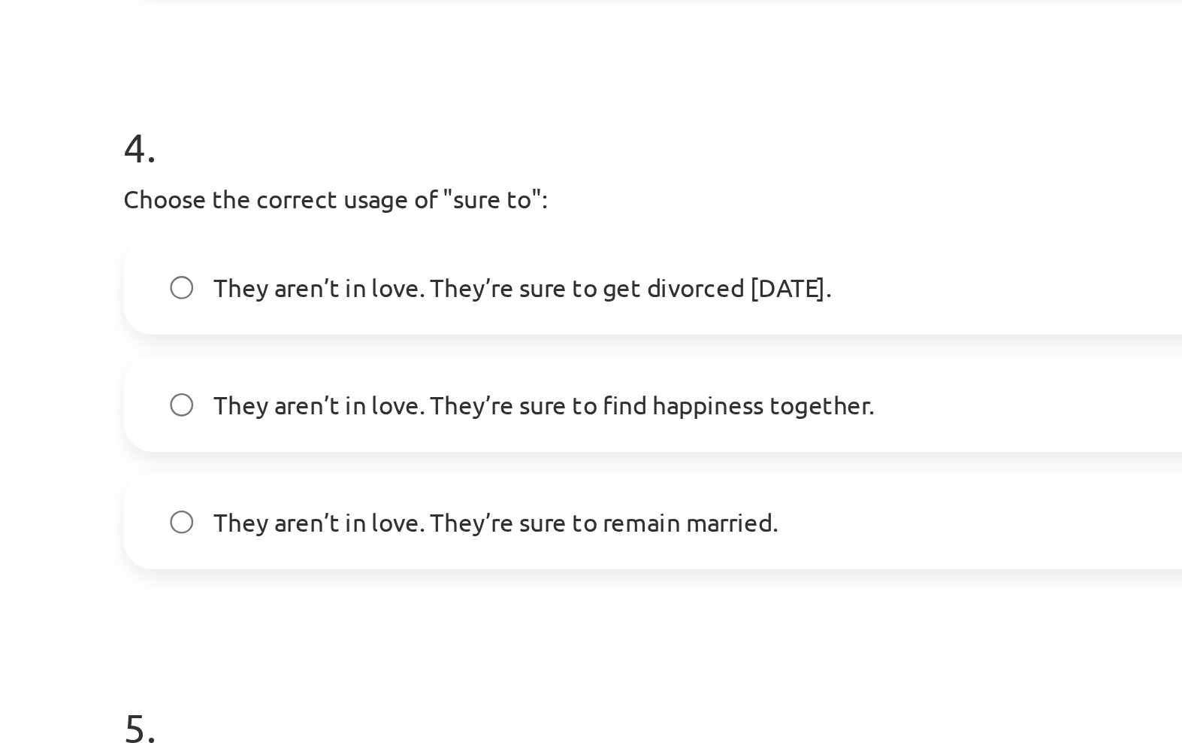
scroll to position [753, 0]
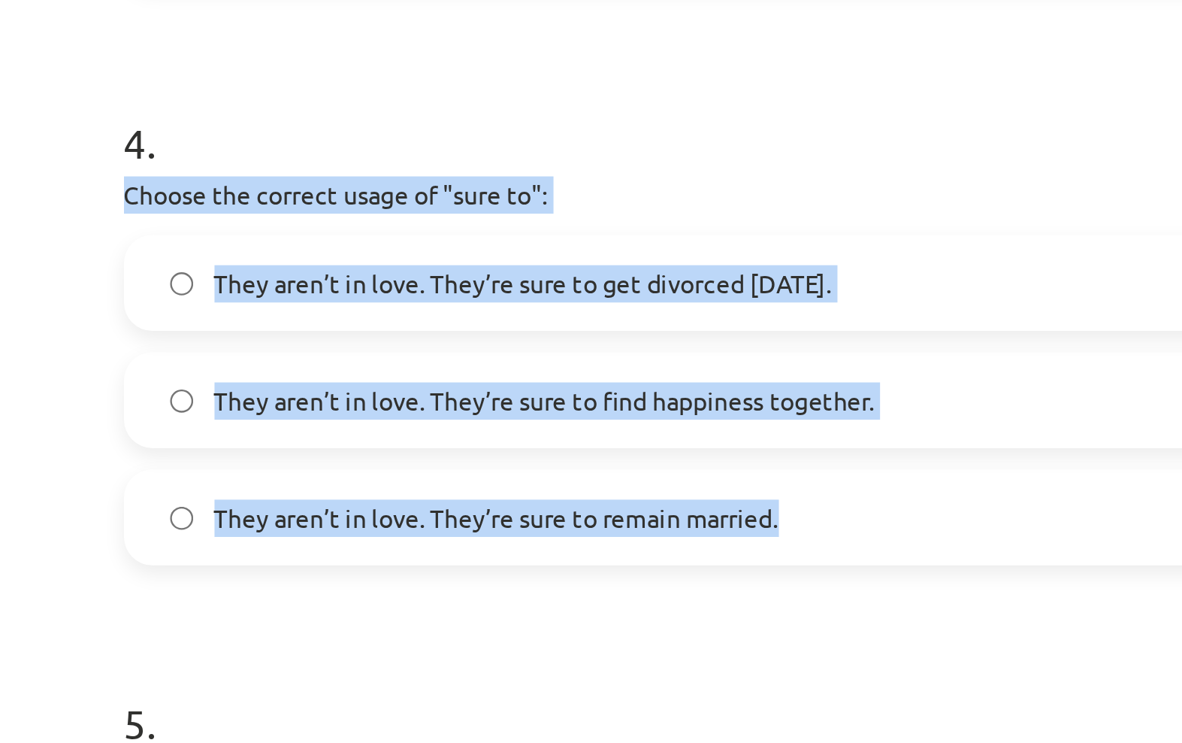
copy div "Choose the correct usage of "sure to": They aren’t in love. They’re sure to get…"
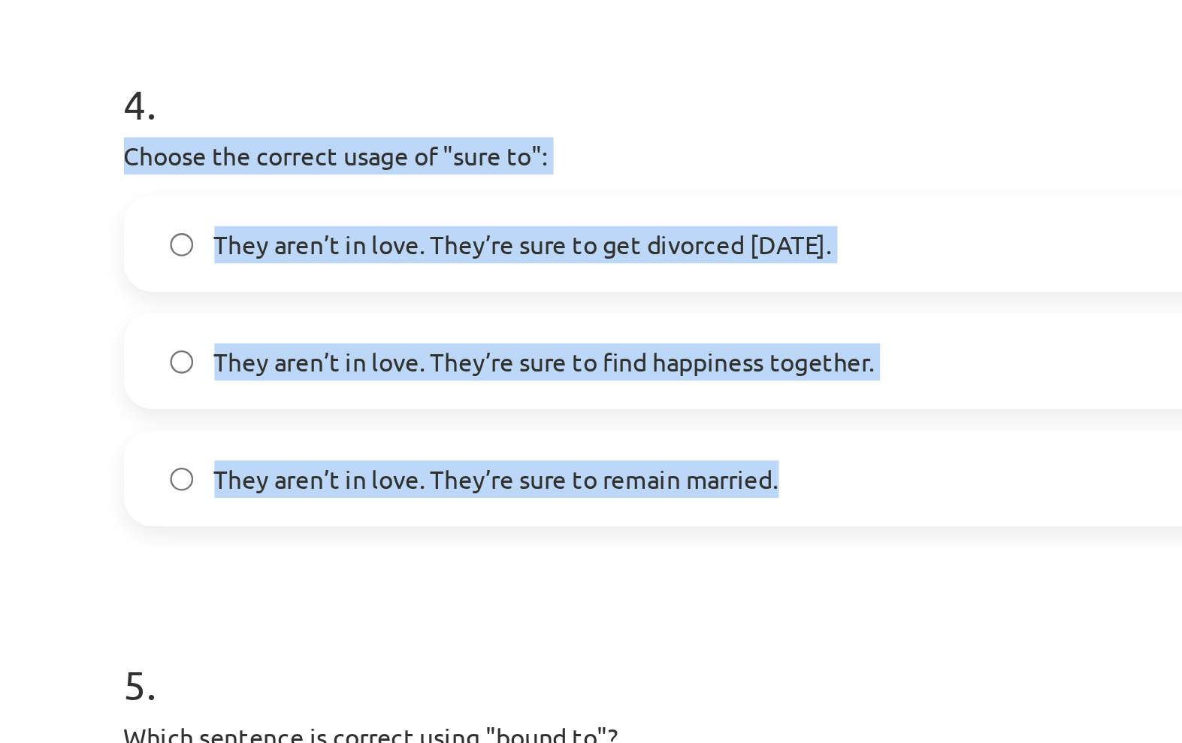
click at [447, 386] on label "They aren’t in love. They’re sure to get divorced [DATE]." at bounding box center [591, 405] width 723 height 38
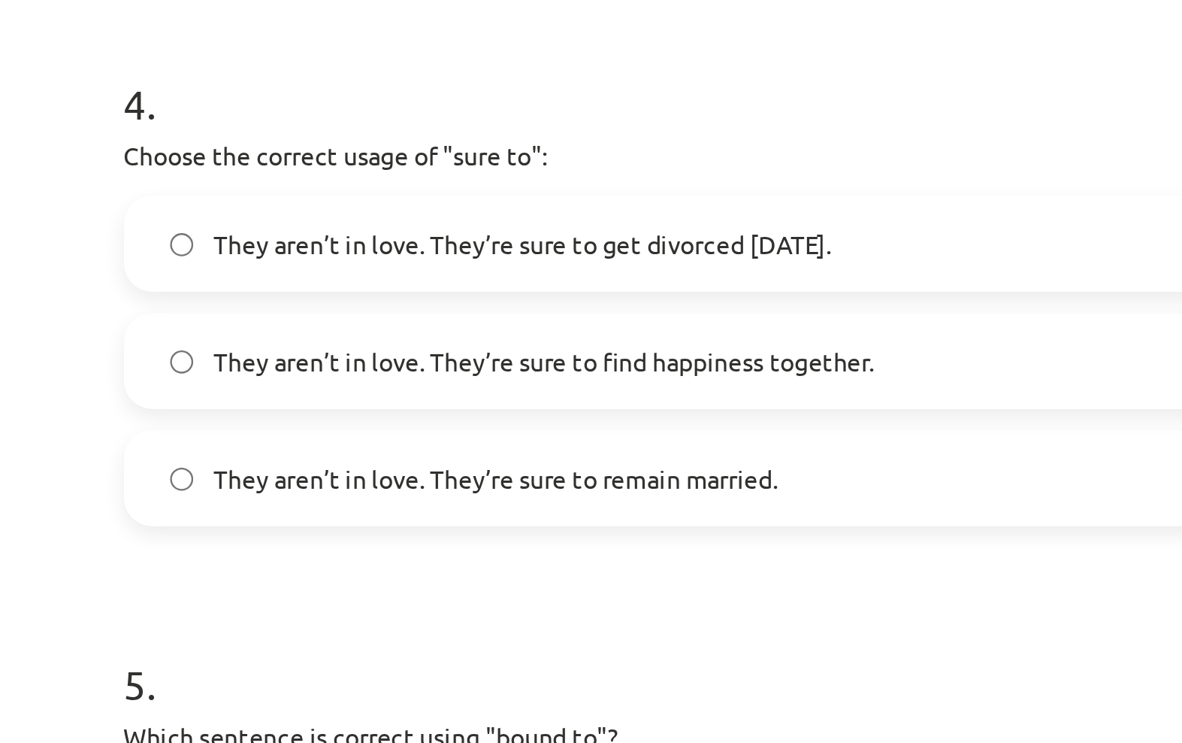
click at [334, 554] on h1 "5 ." at bounding box center [592, 577] width 726 height 47
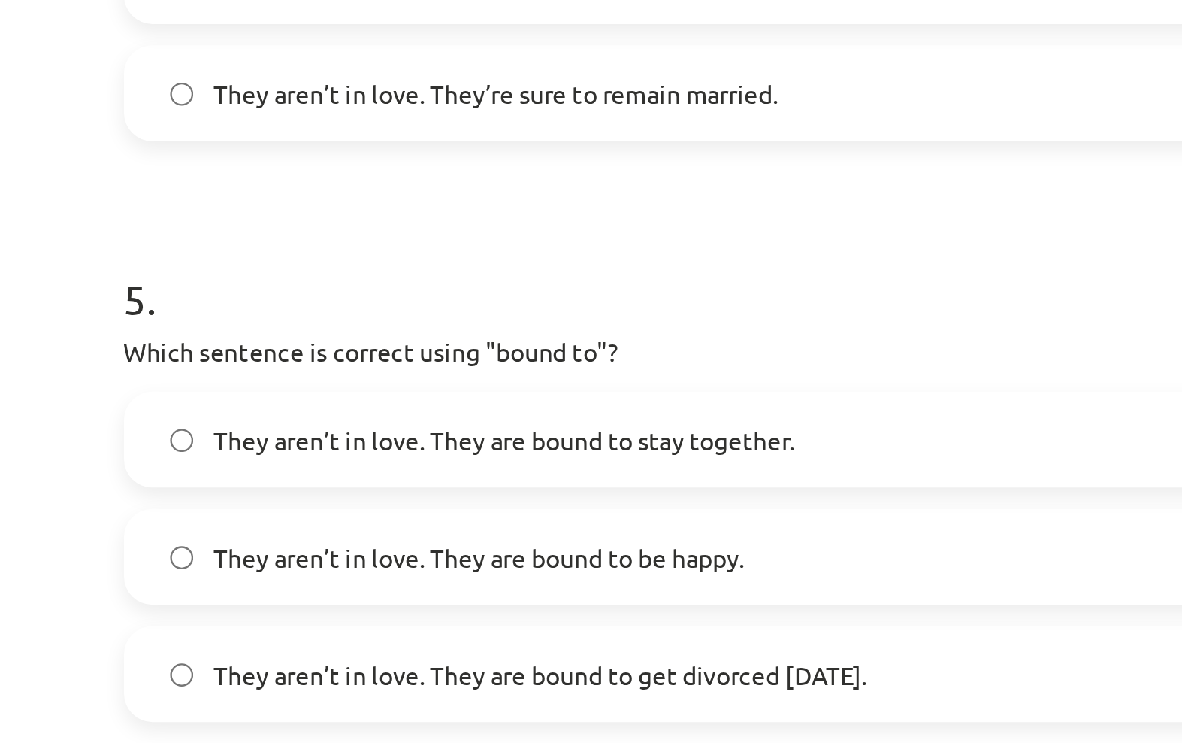
scroll to position [915, 0]
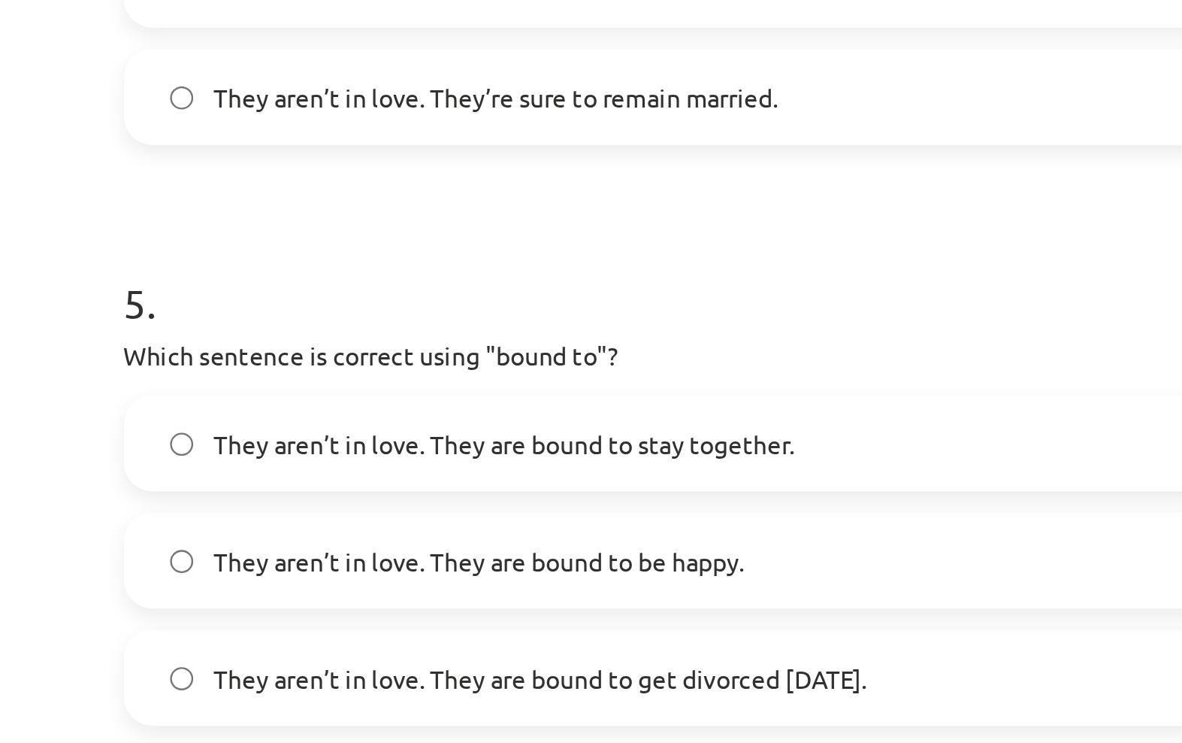
copy div "5 . Which sentence is correct using "bound to"? They aren’t in love. They are b…"
click at [465, 569] on label "They aren’t in love. They are bound to get divorced [DATE]." at bounding box center [591, 588] width 723 height 38
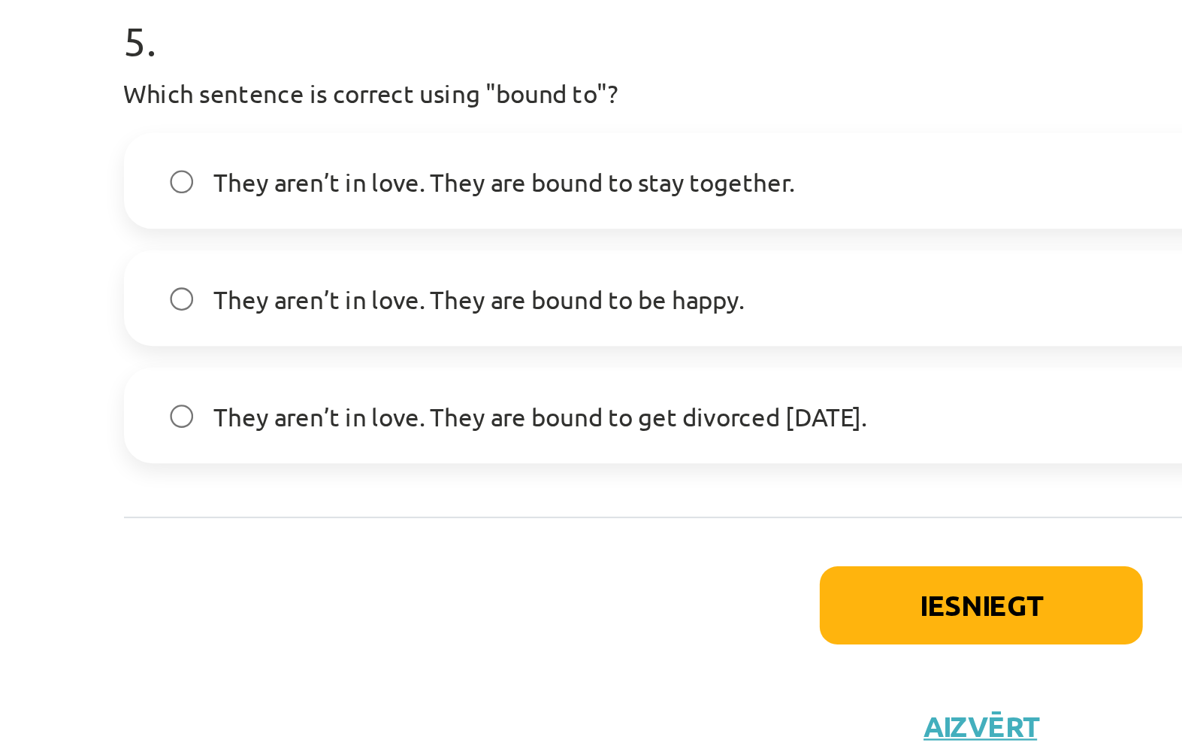
scroll to position [676, 0]
click at [523, 652] on button "Iesniegt" at bounding box center [591, 668] width 137 height 33
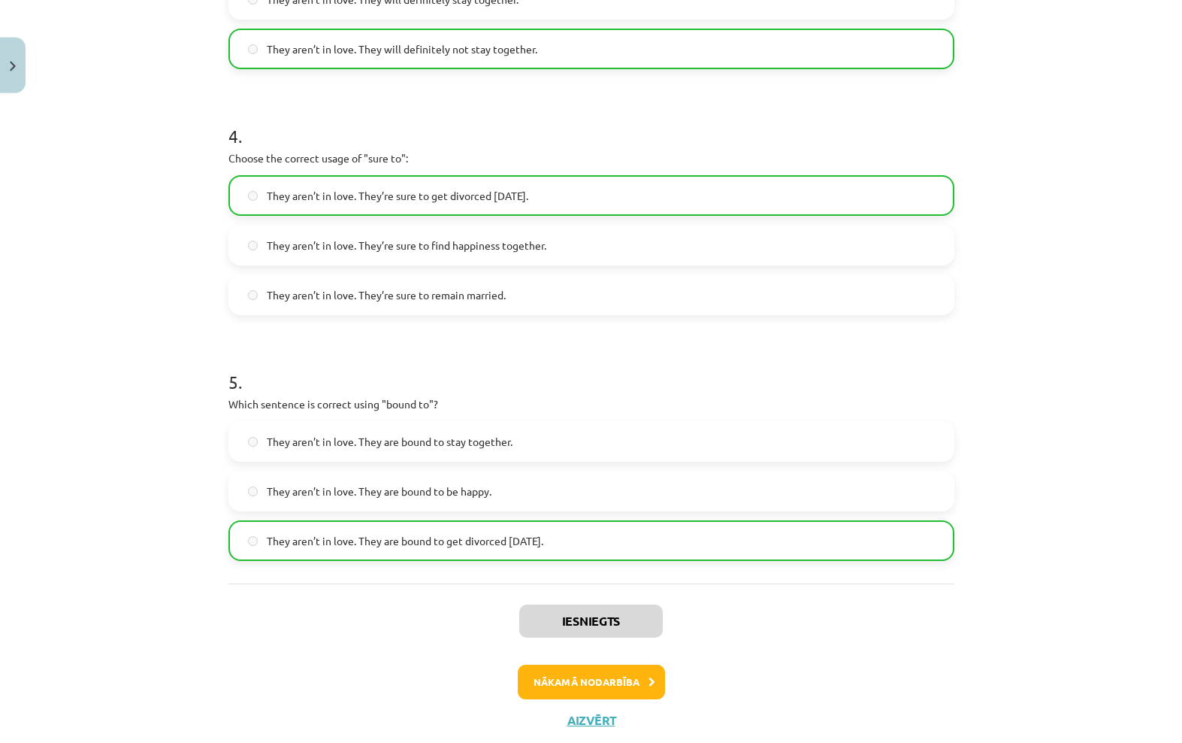
scroll to position [962, 0]
click at [630, 678] on button "Nākamā nodarbība" at bounding box center [591, 682] width 147 height 35
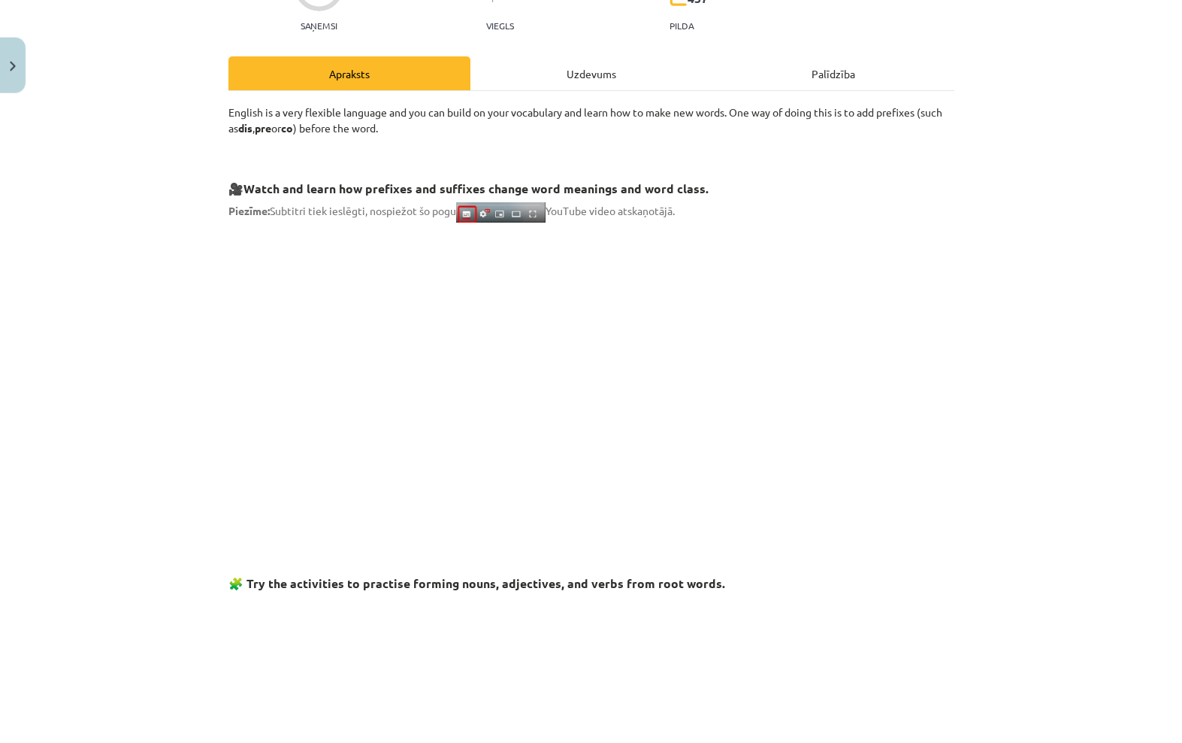
scroll to position [38, 0]
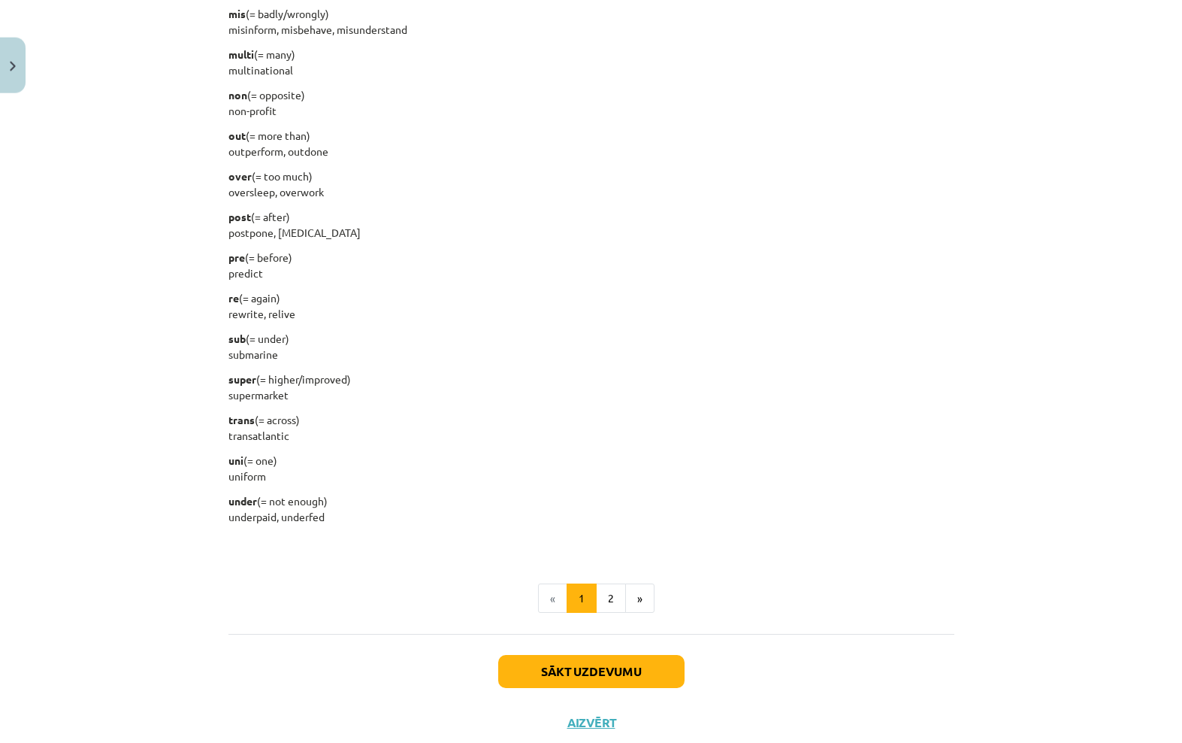
click at [616, 598] on button "2" at bounding box center [611, 598] width 30 height 30
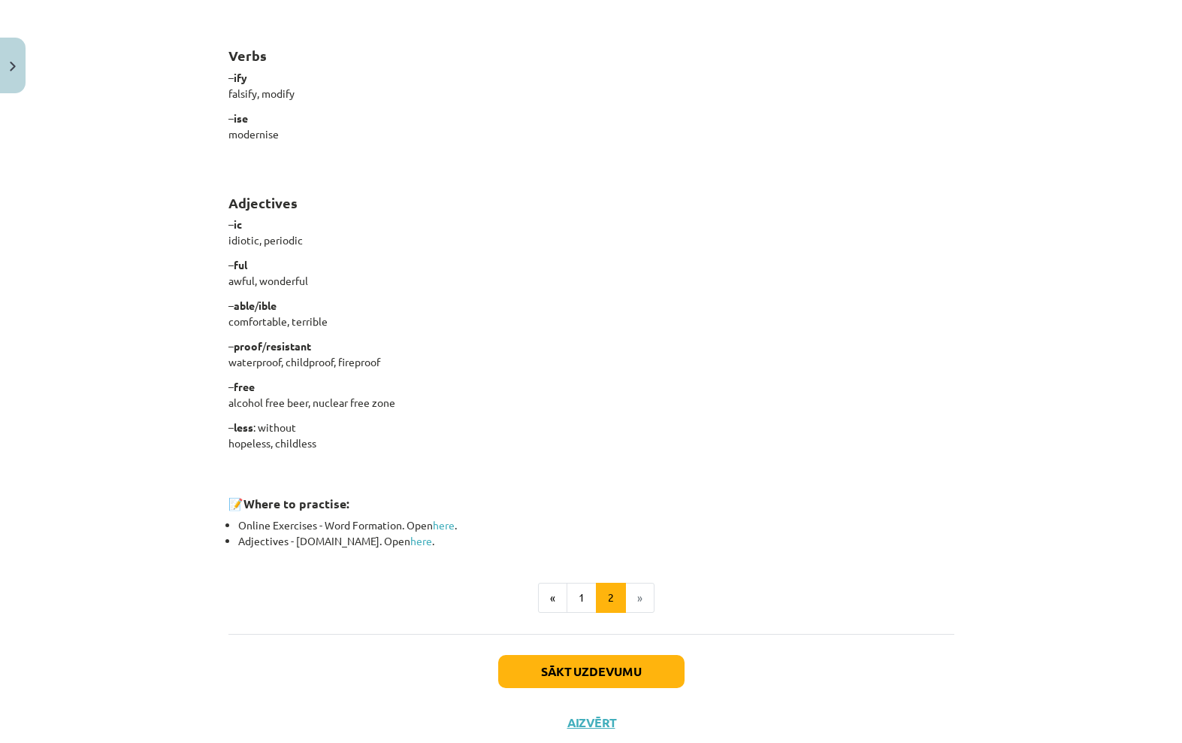
scroll to position [1055, 0]
click at [577, 604] on button "1" at bounding box center [582, 598] width 30 height 30
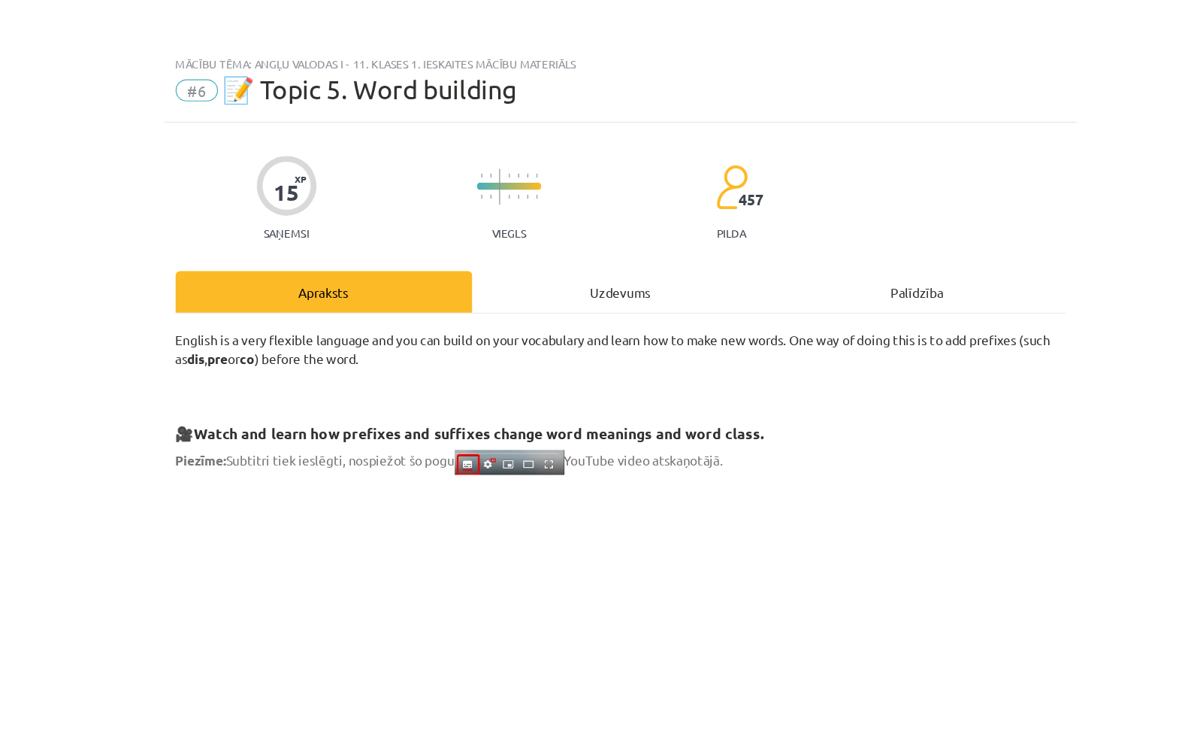
scroll to position [0, 0]
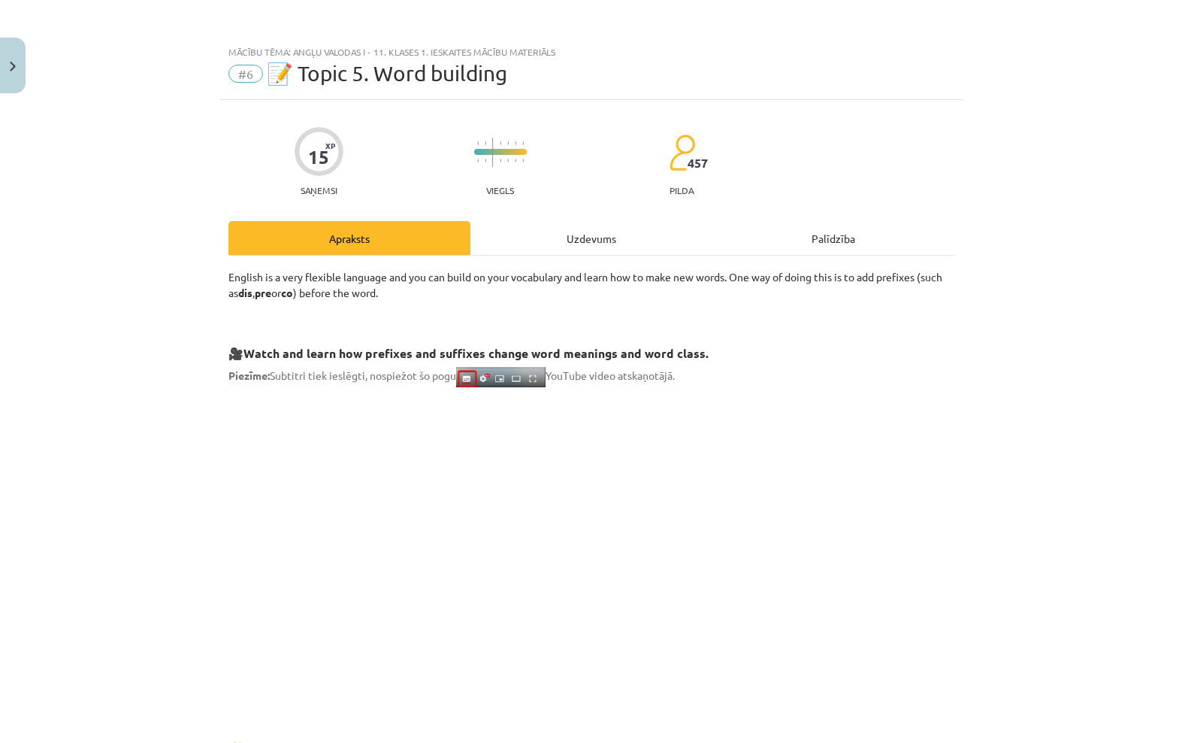
click at [13, 63] on img "Close" at bounding box center [13, 67] width 6 height 10
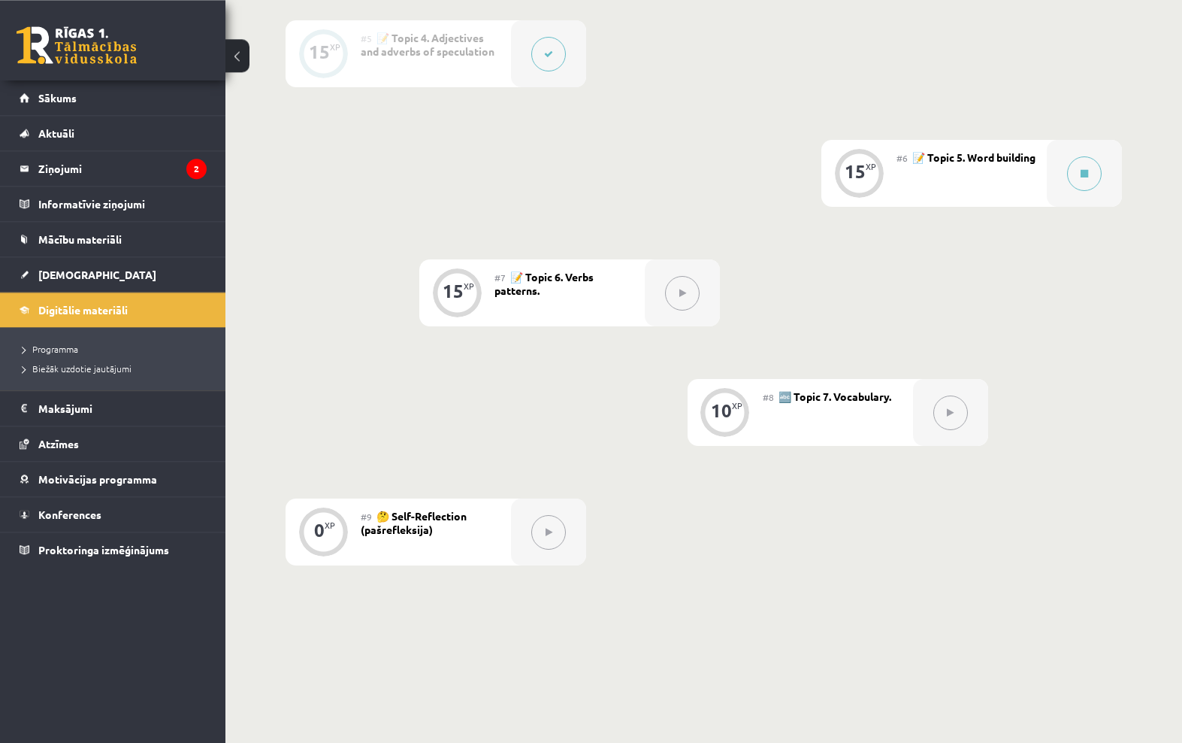
scroll to position [861, 0]
